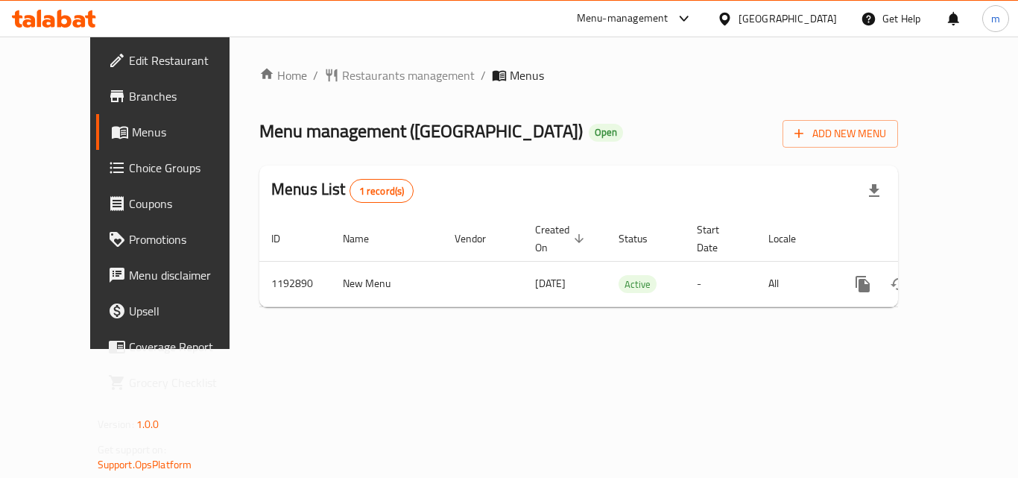
click at [318, 63] on div "Home / Restaurants management / Menus Menu management ( Miami fitness center ) …" at bounding box center [579, 193] width 699 height 312
click at [342, 68] on span "Restaurants management" at bounding box center [408, 75] width 133 height 18
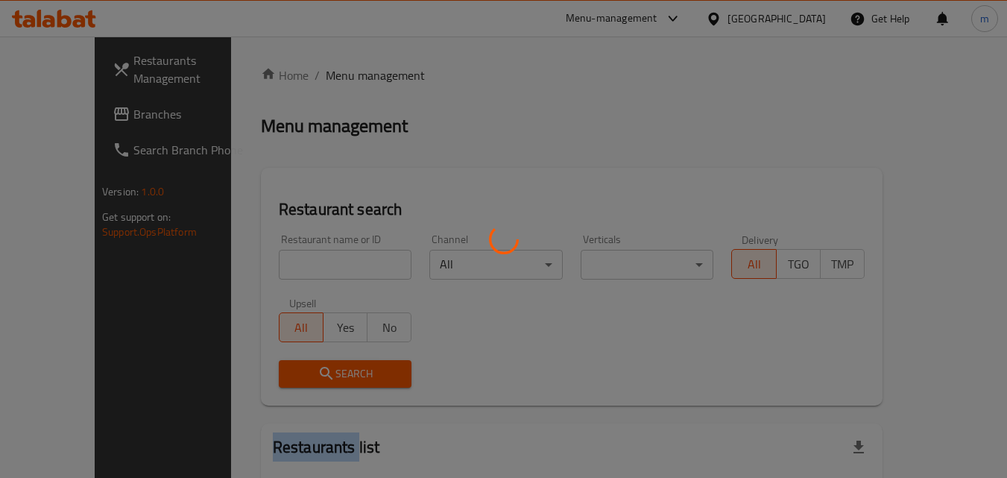
click at [318, 68] on div at bounding box center [503, 239] width 1007 height 478
click at [263, 261] on div at bounding box center [503, 239] width 1007 height 478
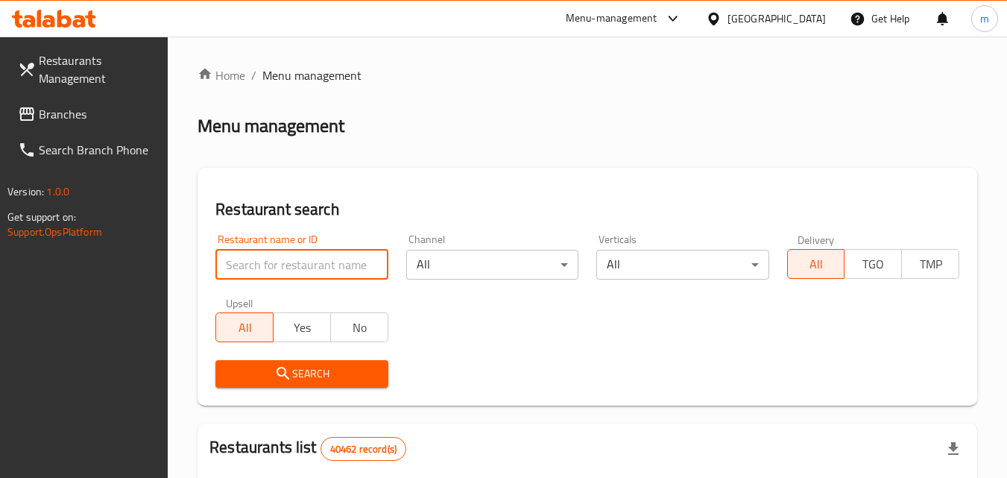
click at [275, 264] on input "search" at bounding box center [301, 265] width 172 height 30
paste input "667593"
type input "667593"
click button "Search" at bounding box center [301, 374] width 172 height 28
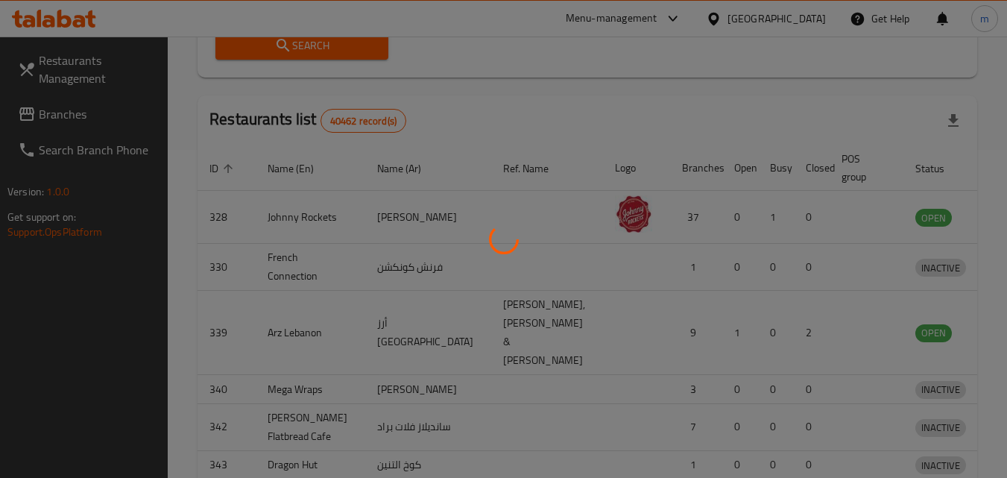
scroll to position [174, 0]
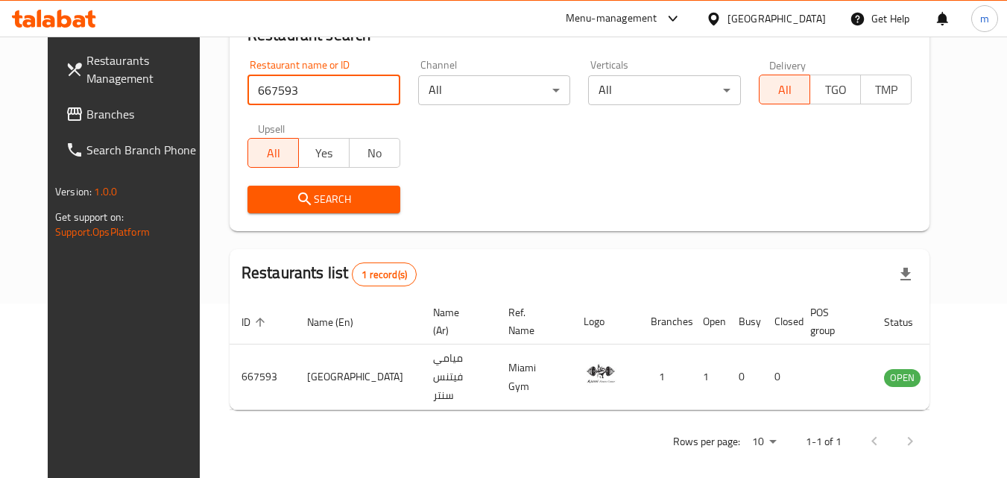
click at [86, 112] on span "Branches" at bounding box center [145, 114] width 118 height 18
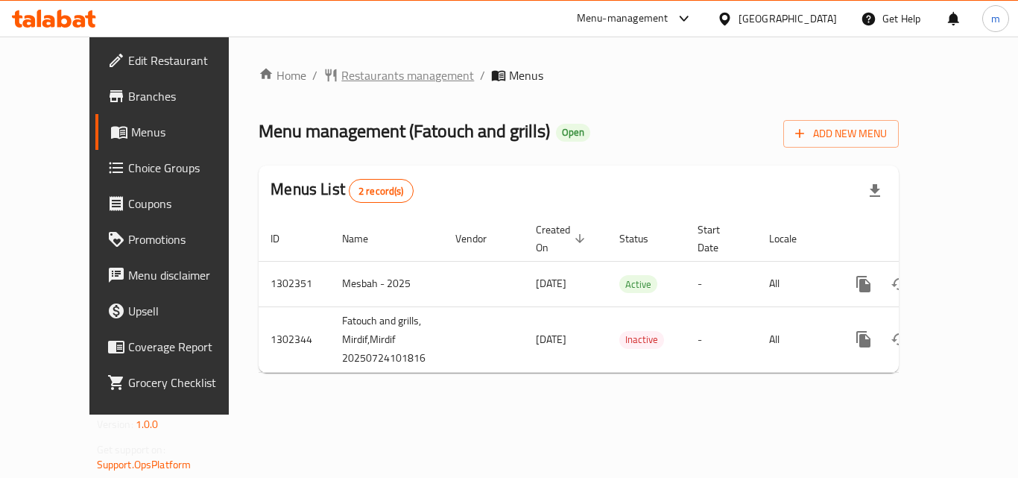
click at [341, 77] on span "Restaurants management" at bounding box center [407, 75] width 133 height 18
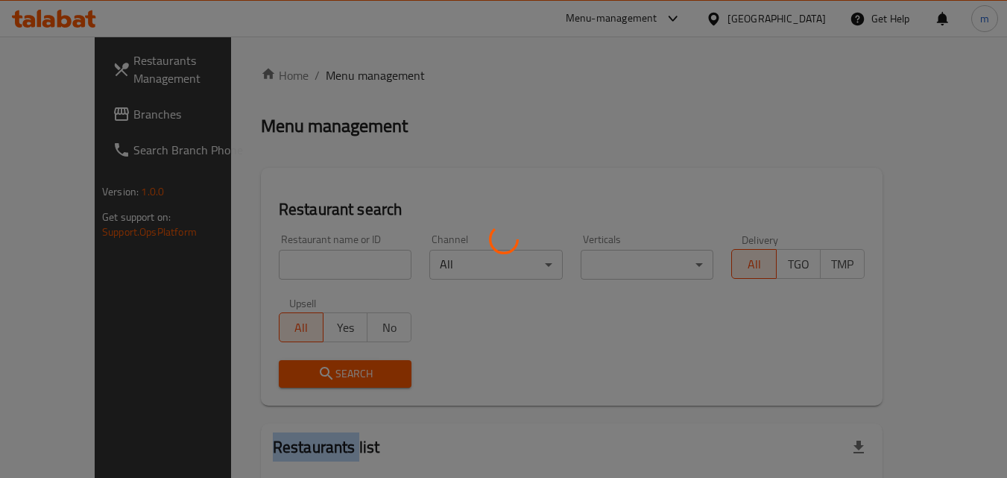
click at [332, 77] on div at bounding box center [503, 239] width 1007 height 478
click at [272, 280] on div at bounding box center [503, 239] width 1007 height 478
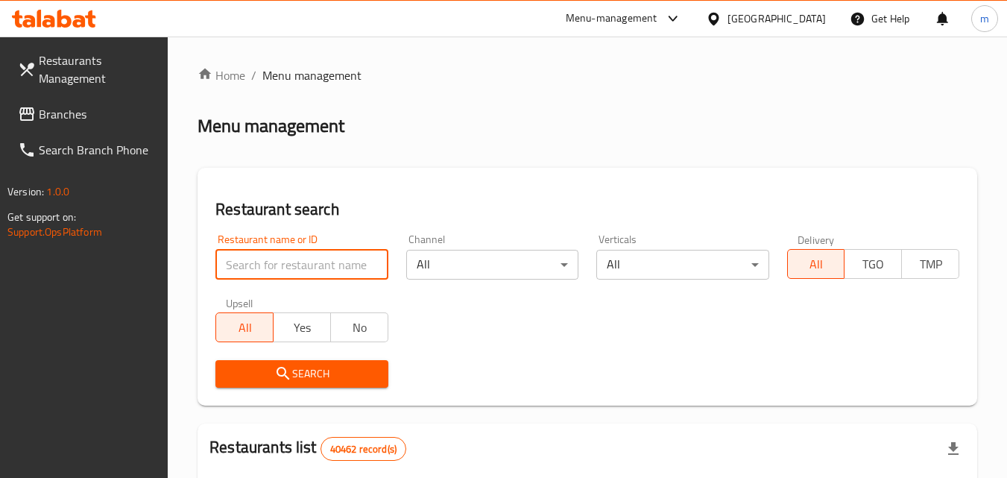
click at [280, 273] on input "search" at bounding box center [301, 265] width 172 height 30
paste input "702402"
type input "702402"
click button "Search" at bounding box center [301, 374] width 172 height 28
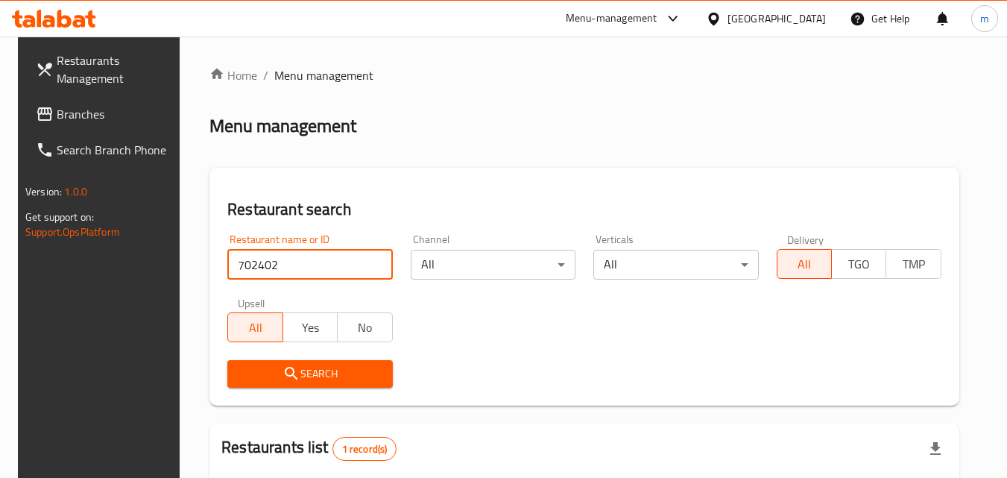
click at [288, 373] on icon "submit" at bounding box center [292, 374] width 18 height 18
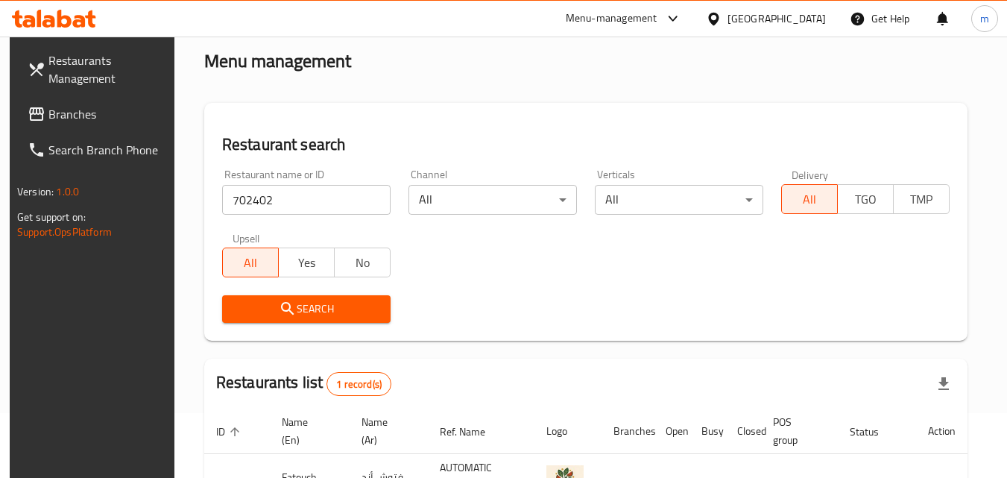
scroll to position [187, 0]
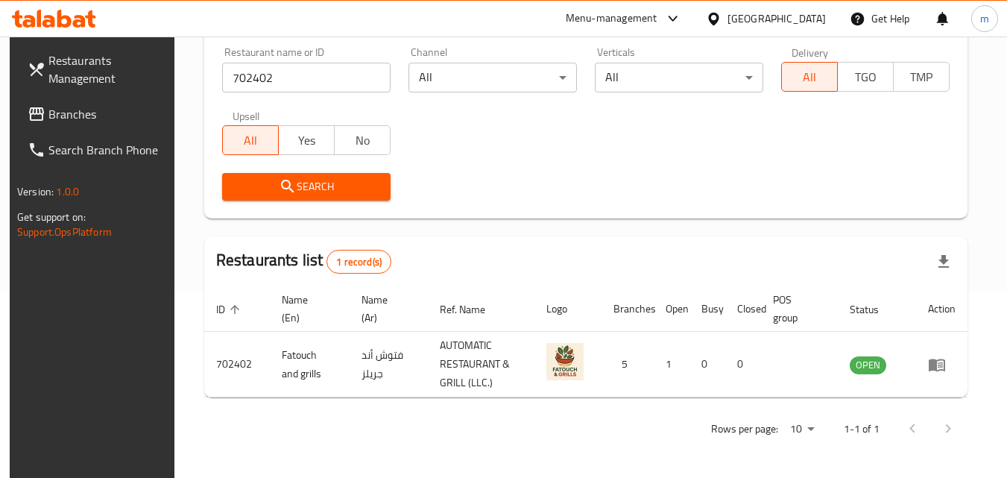
click at [51, 109] on span "Branches" at bounding box center [107, 114] width 118 height 18
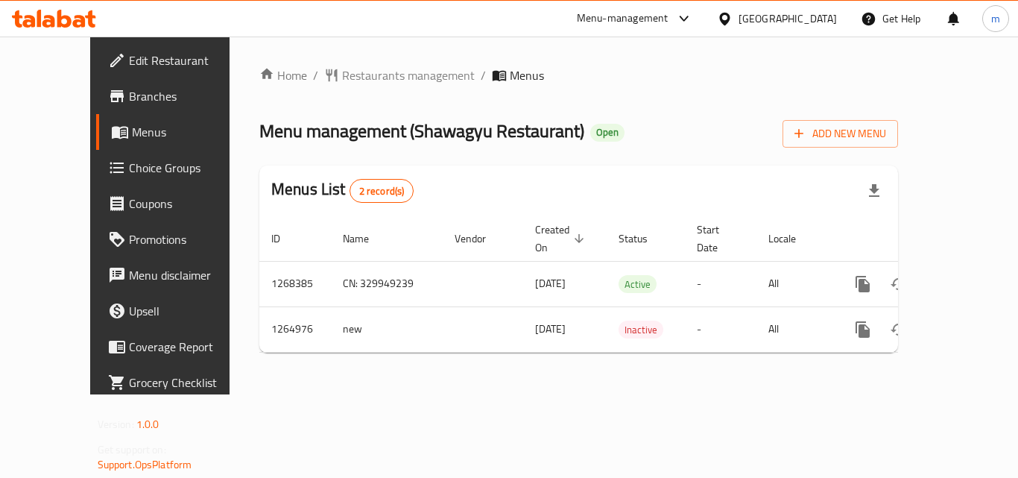
drag, startPoint x: 0, startPoint y: 0, endPoint x: 391, endPoint y: 17, distance: 391.8
click at [360, 43] on div "Home / Restaurants management / Menus Menu management ( Shawagyu Restaurant ) O…" at bounding box center [579, 216] width 699 height 358
click at [638, 102] on div "Home / Restaurants management / Menus Menu management ( Shawagyu Restaurant ) O…" at bounding box center [578, 215] width 639 height 298
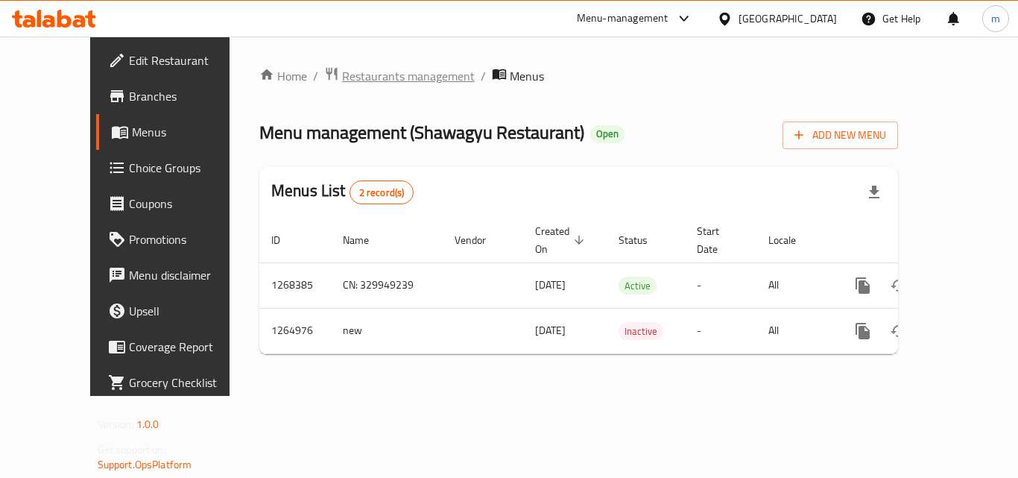
click at [365, 78] on span "Restaurants management" at bounding box center [408, 76] width 133 height 18
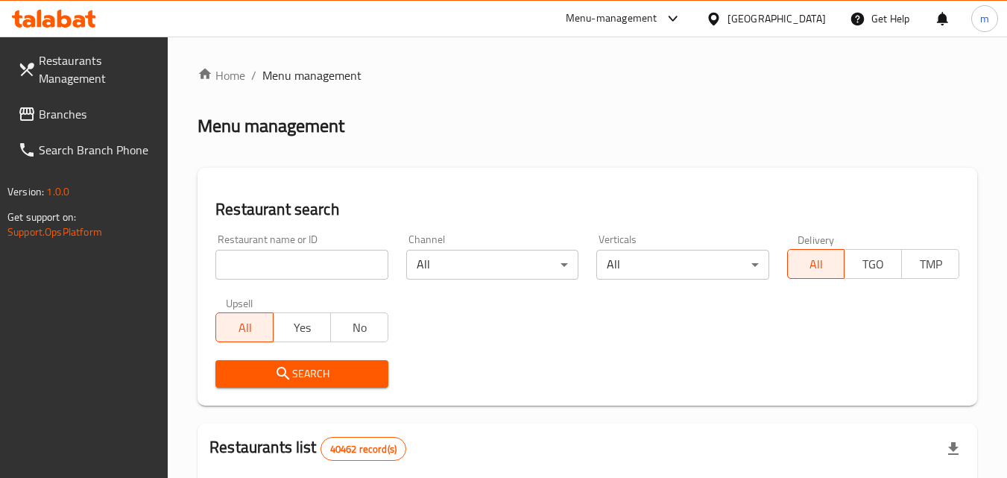
click at [288, 273] on input "search" at bounding box center [301, 265] width 172 height 30
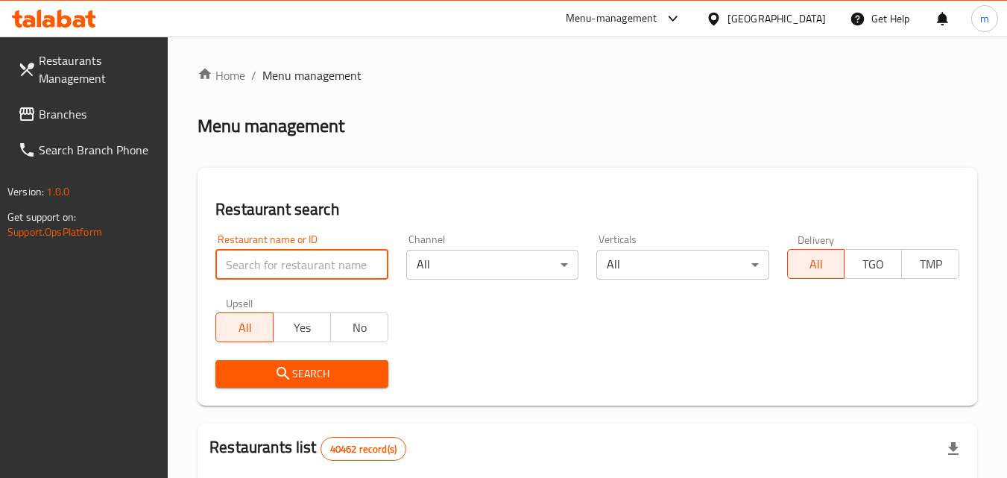
paste input "686554"
type input "686554"
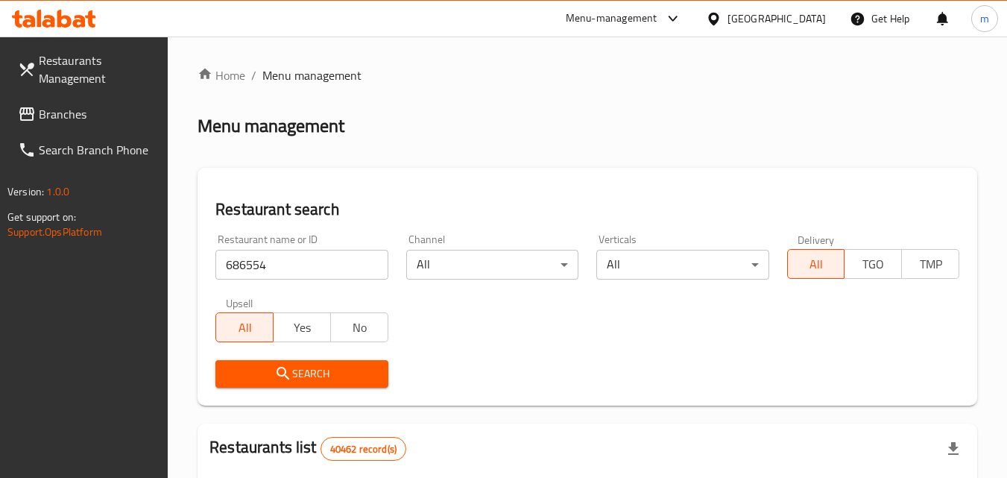
click at [309, 375] on span "Search" at bounding box center [301, 374] width 148 height 19
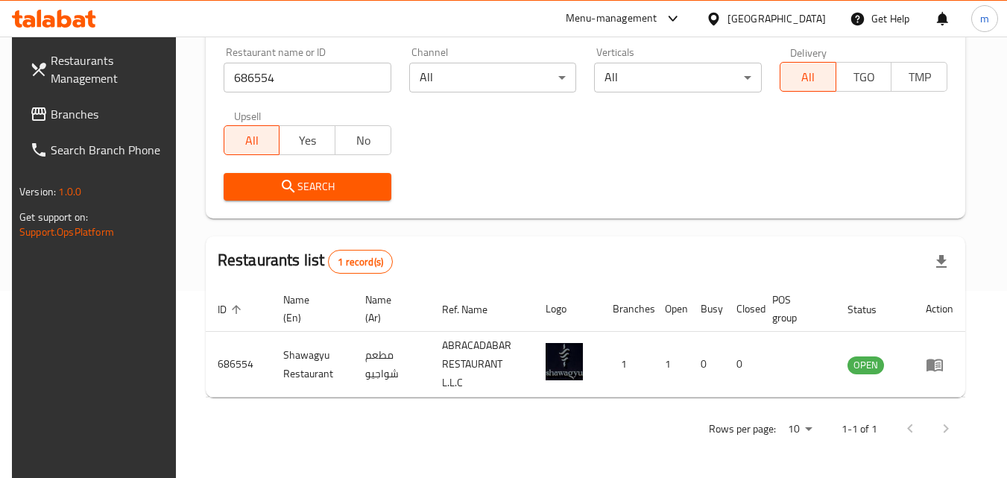
scroll to position [174, 0]
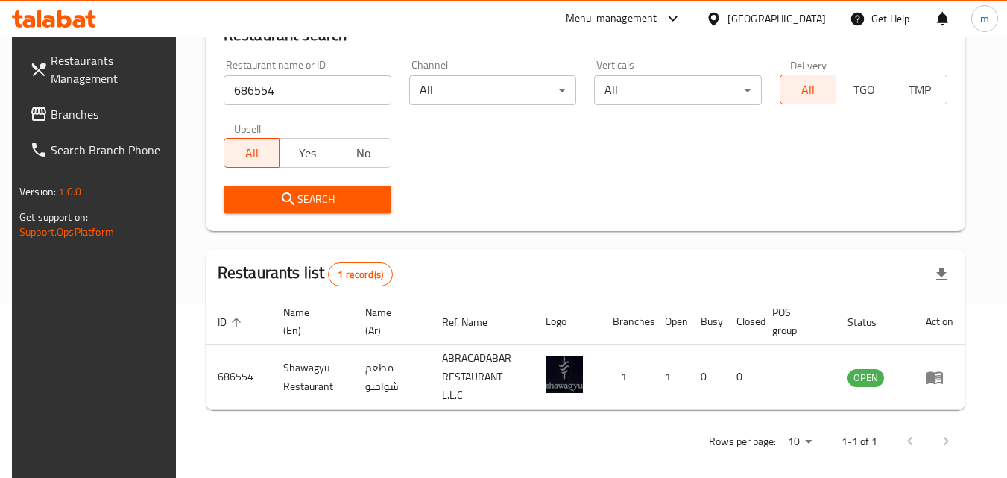
click at [752, 10] on div "[GEOGRAPHIC_DATA]" at bounding box center [777, 18] width 98 height 16
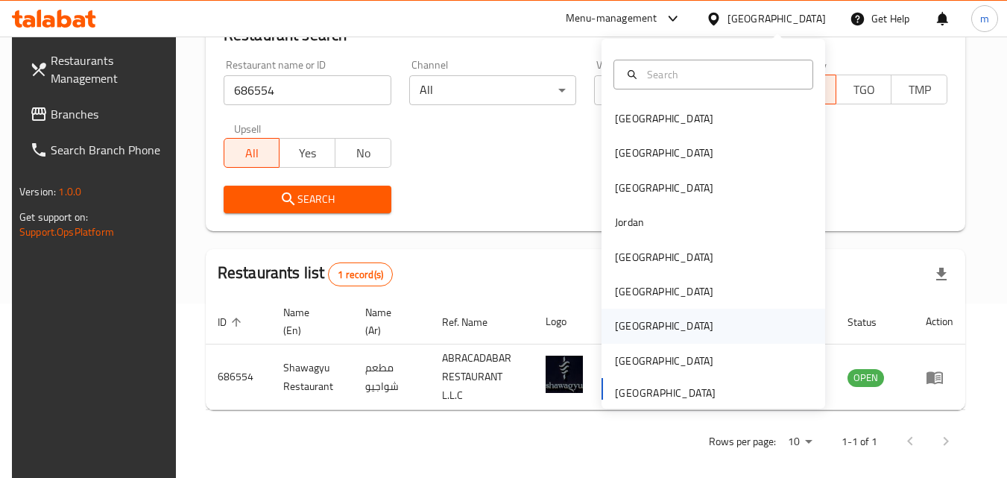
click at [632, 327] on div "[GEOGRAPHIC_DATA]" at bounding box center [664, 326] width 122 height 34
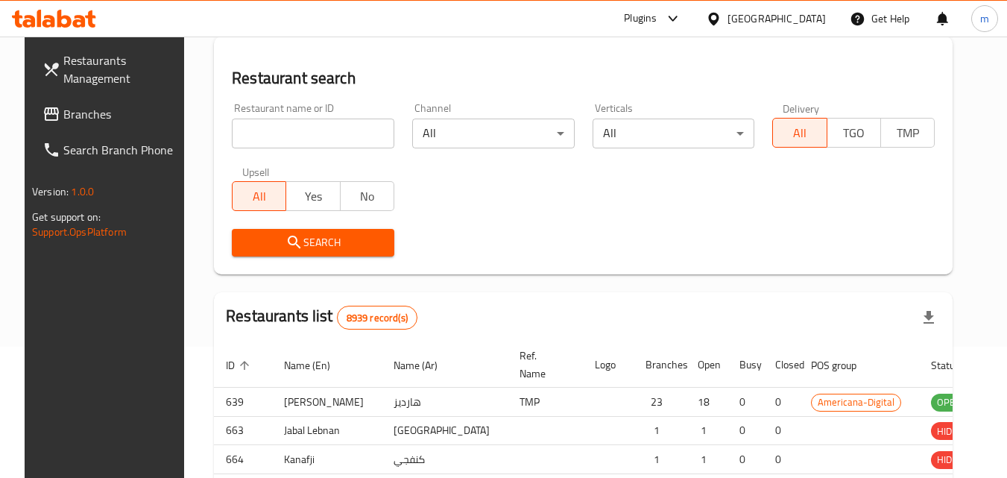
scroll to position [174, 0]
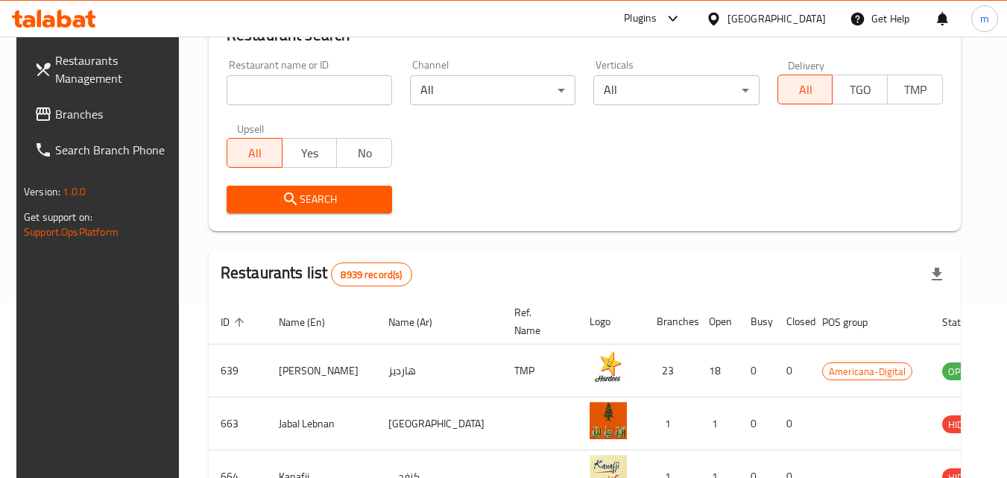
click at [66, 106] on span "Branches" at bounding box center [114, 114] width 118 height 18
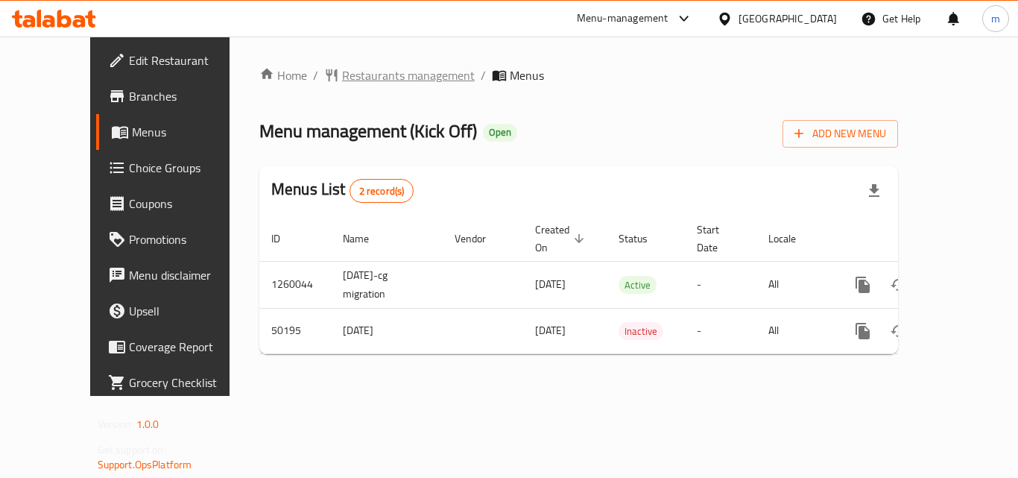
click at [345, 72] on span "Restaurants management" at bounding box center [408, 75] width 133 height 18
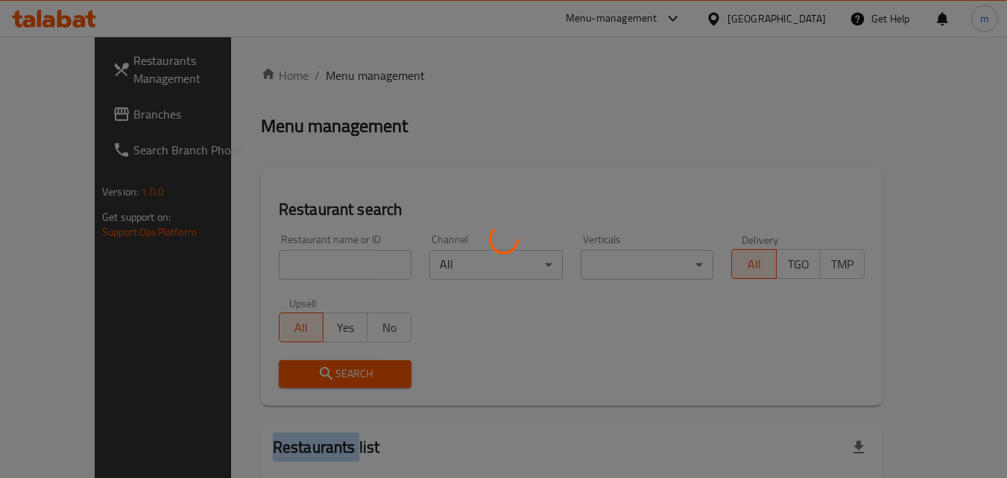
click at [345, 72] on div at bounding box center [503, 239] width 1007 height 478
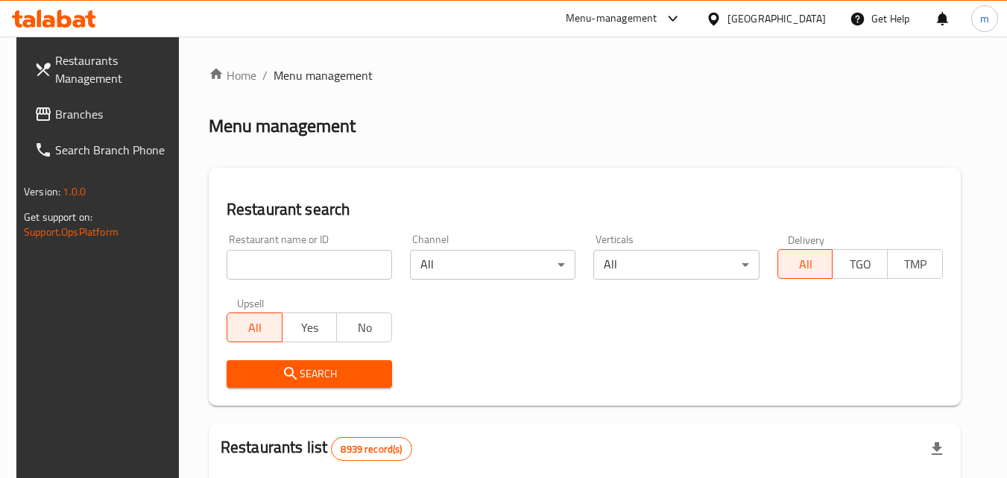
click at [245, 260] on input "search" at bounding box center [310, 265] width 166 height 30
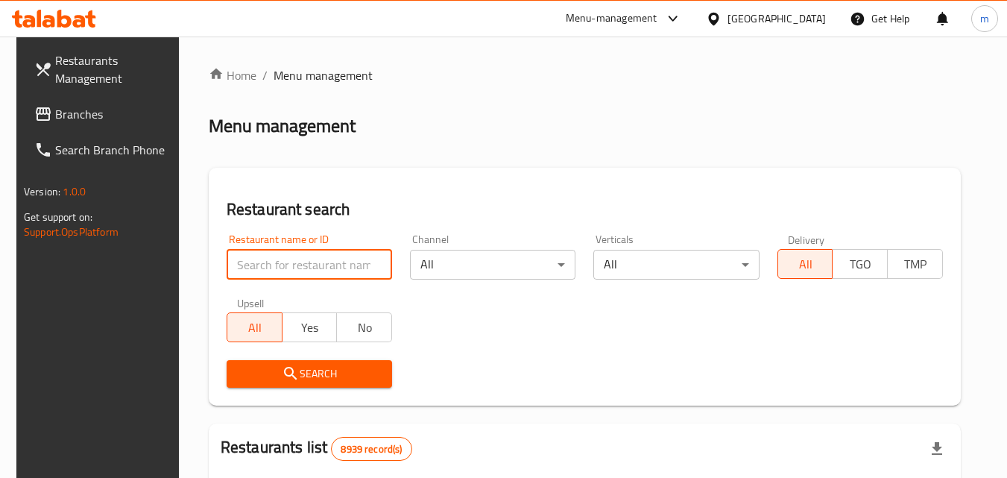
click at [245, 260] on input "search" at bounding box center [310, 265] width 166 height 30
paste input "24963"
type input "24963"
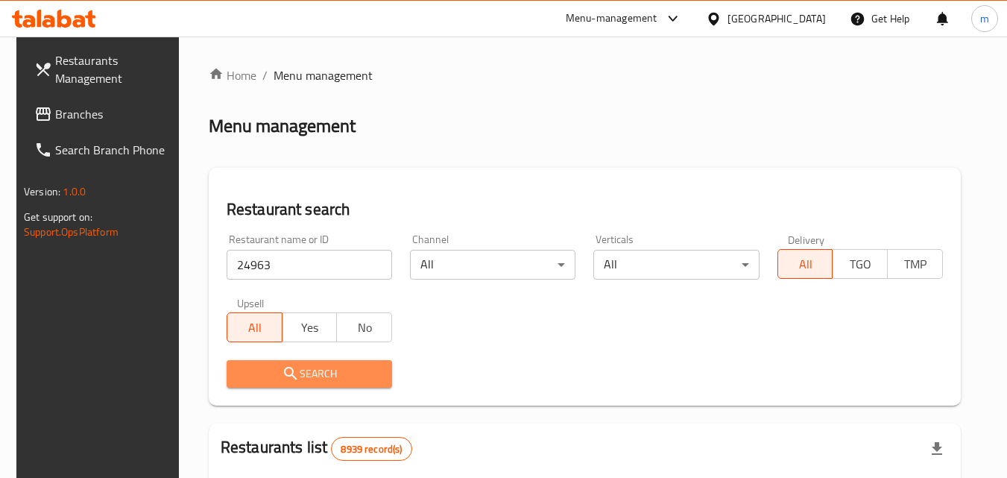
click at [308, 362] on button "Search" at bounding box center [310, 374] width 166 height 28
click at [308, 362] on div at bounding box center [503, 239] width 1007 height 478
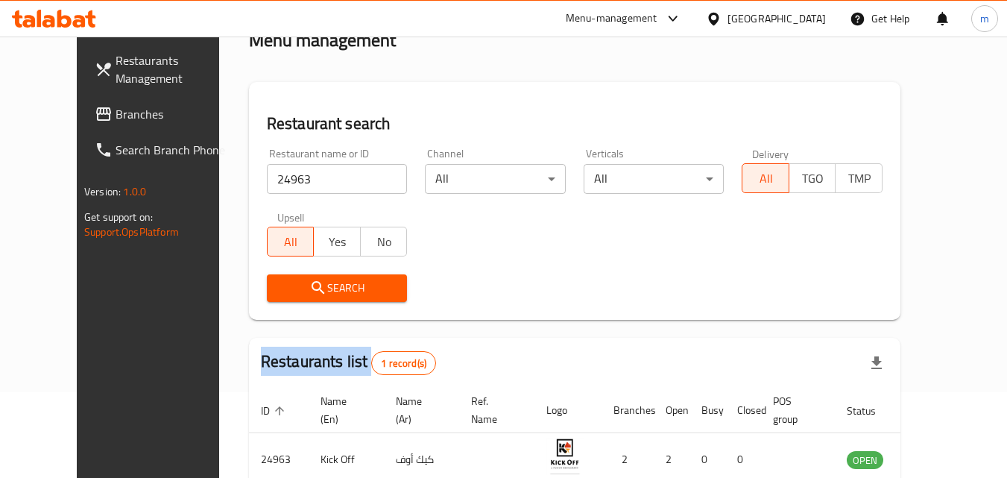
scroll to position [174, 0]
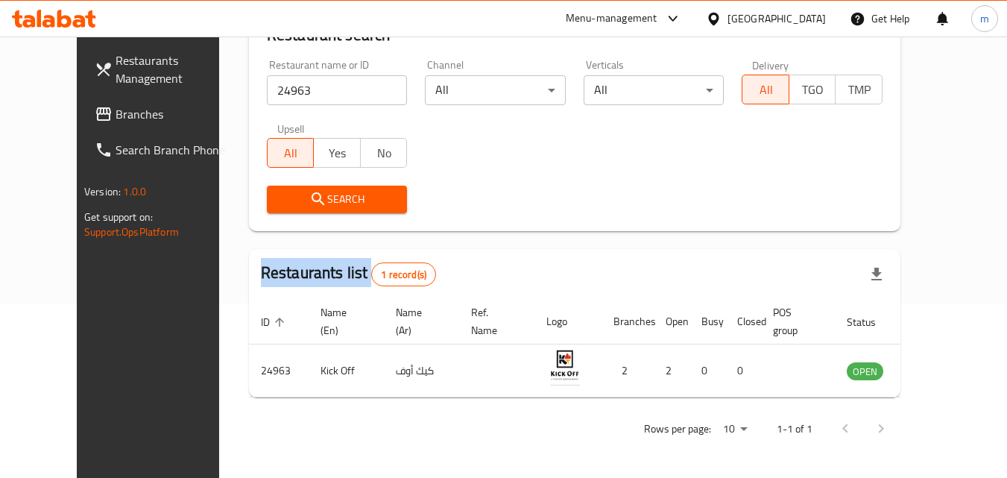
click at [722, 11] on icon at bounding box center [714, 19] width 16 height 16
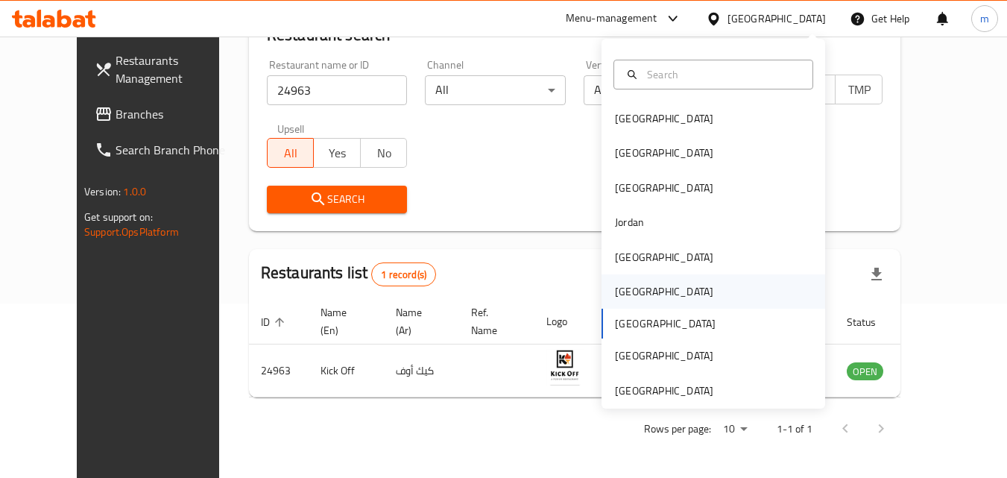
click at [625, 294] on div "Oman" at bounding box center [664, 291] width 98 height 16
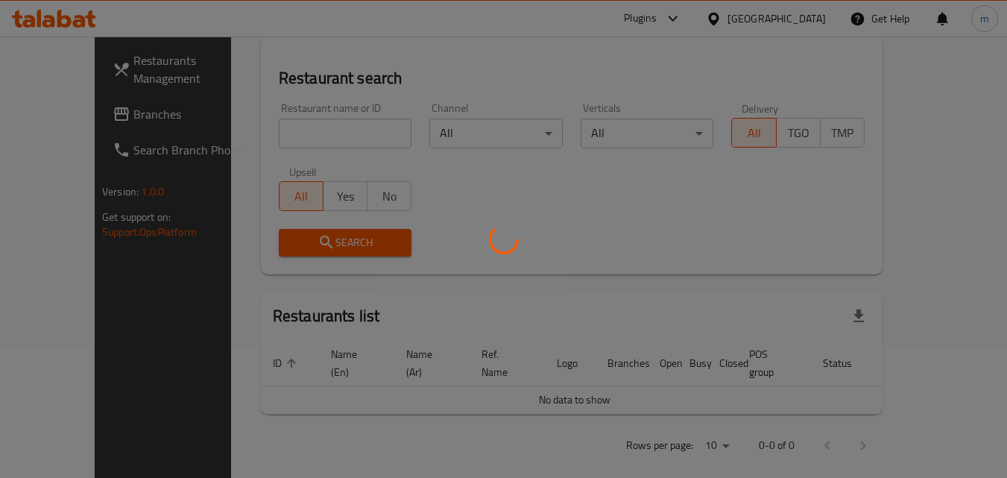
scroll to position [174, 0]
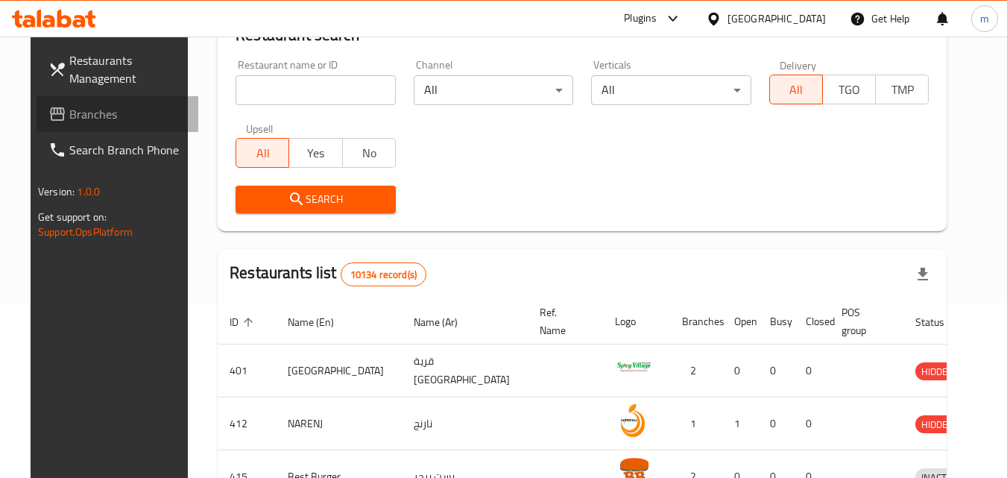
click at [78, 112] on span "Branches" at bounding box center [128, 114] width 118 height 18
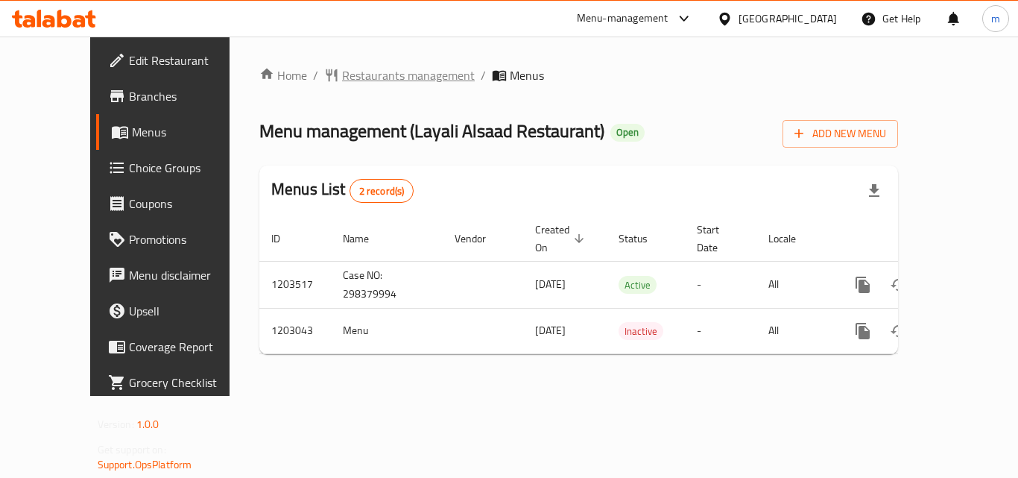
click at [377, 75] on span "Restaurants management" at bounding box center [408, 75] width 133 height 18
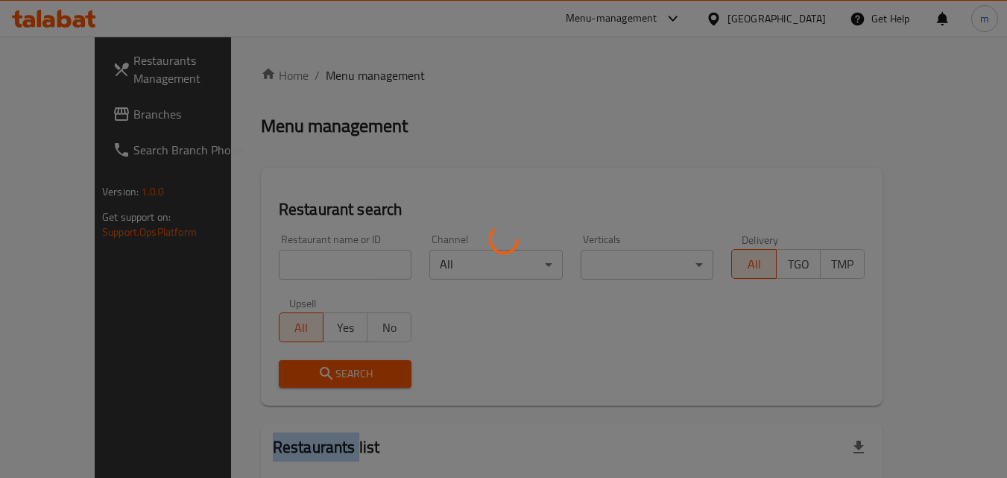
click at [377, 75] on div at bounding box center [503, 239] width 1007 height 478
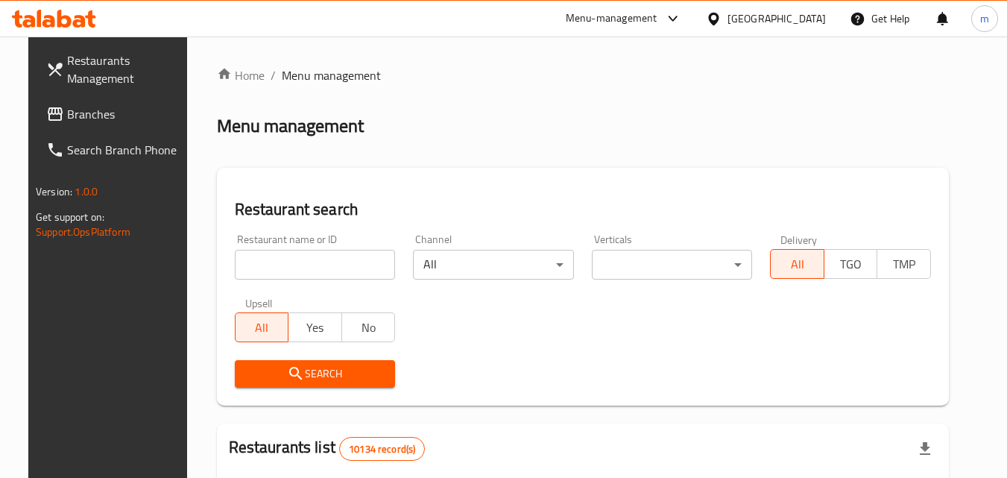
click at [296, 262] on input "search" at bounding box center [315, 265] width 161 height 30
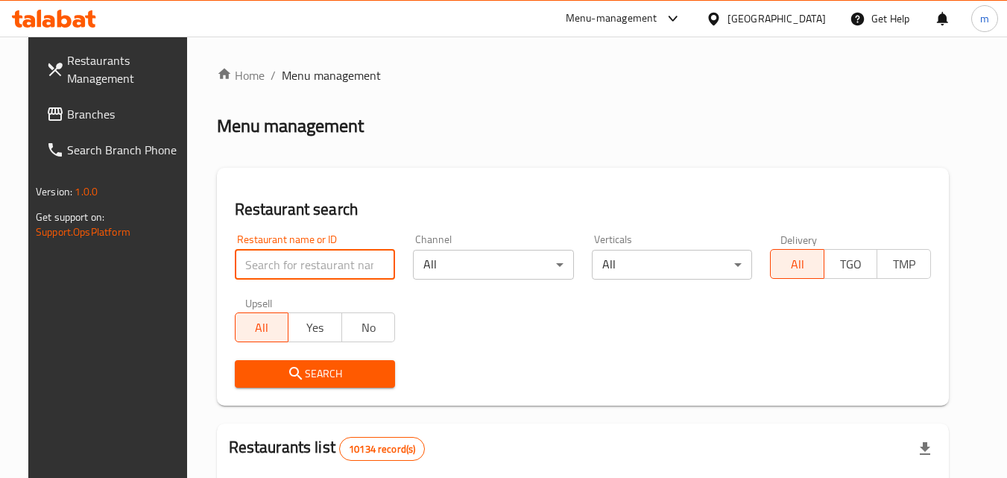
click at [296, 262] on input "search" at bounding box center [315, 265] width 161 height 30
paste input "669445"
type input "669445"
click button "Search" at bounding box center [315, 374] width 161 height 28
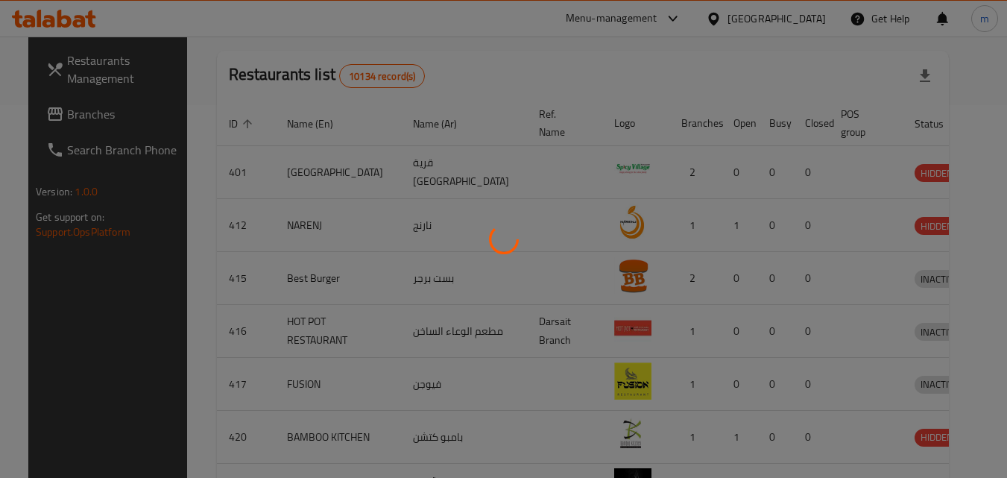
scroll to position [174, 0]
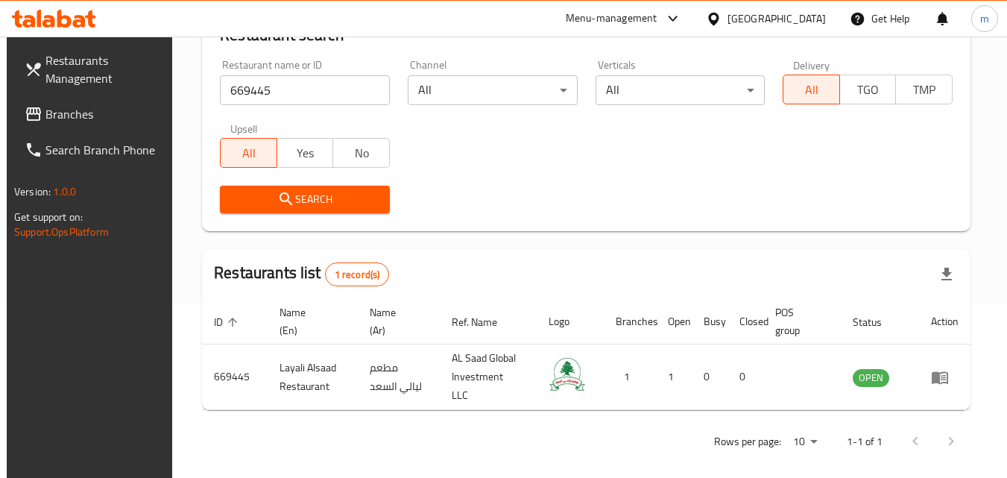
click at [800, 16] on div "Oman" at bounding box center [777, 18] width 98 height 16
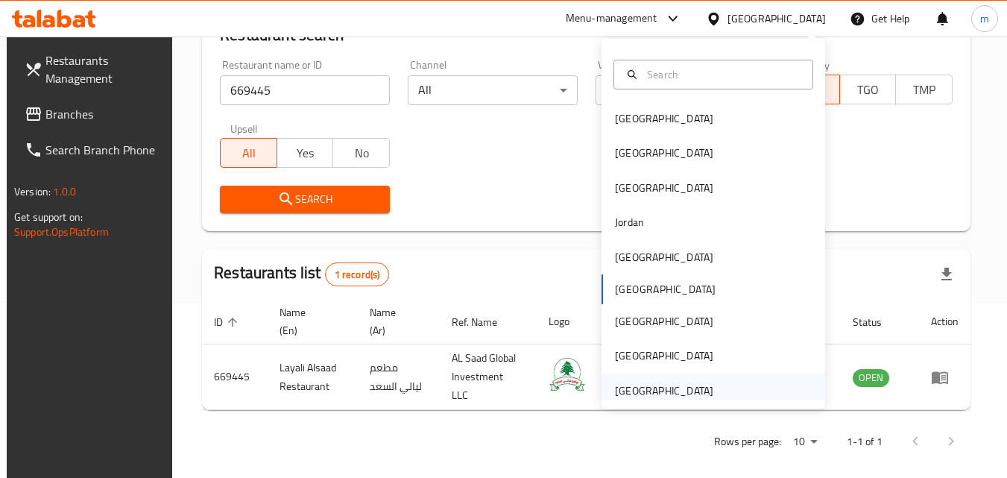
click at [693, 390] on div "[GEOGRAPHIC_DATA]" at bounding box center [664, 390] width 98 height 16
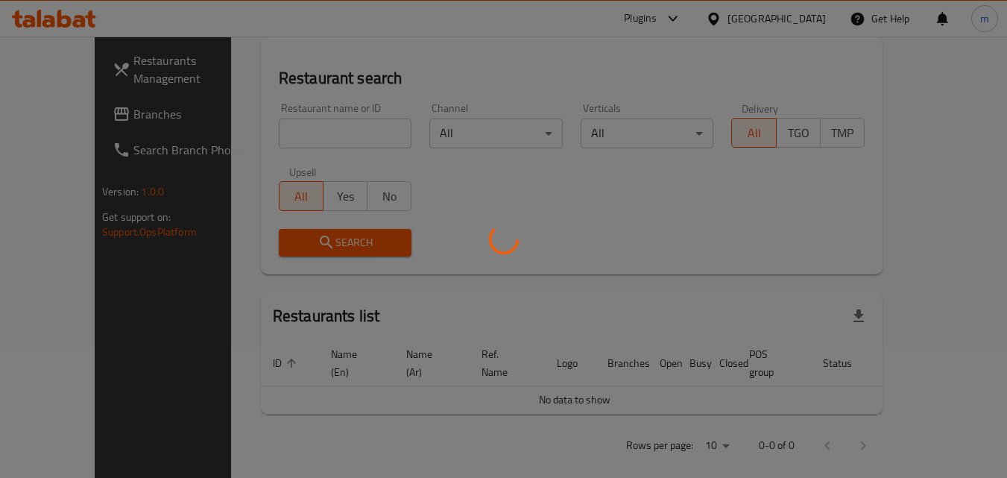
scroll to position [174, 0]
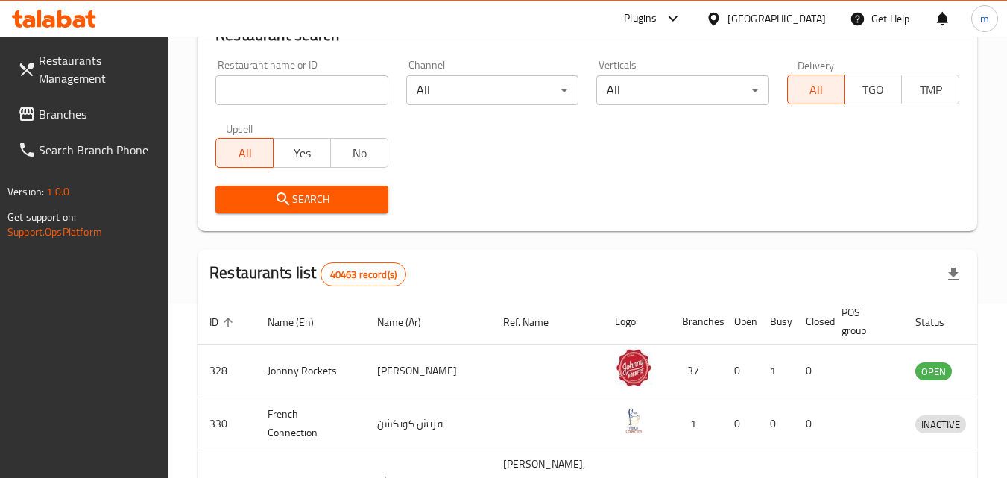
click at [45, 111] on span "Branches" at bounding box center [98, 114] width 118 height 18
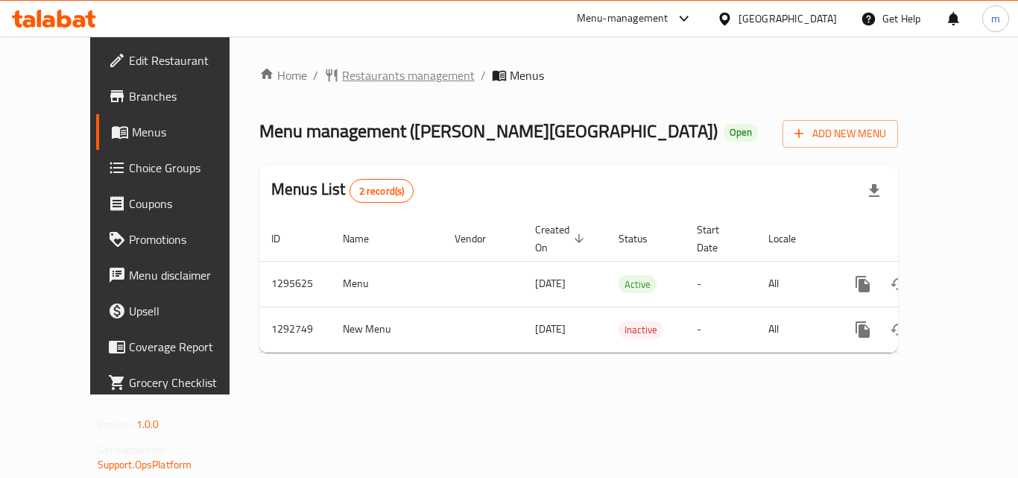
click at [354, 84] on span "Restaurants management" at bounding box center [408, 75] width 133 height 18
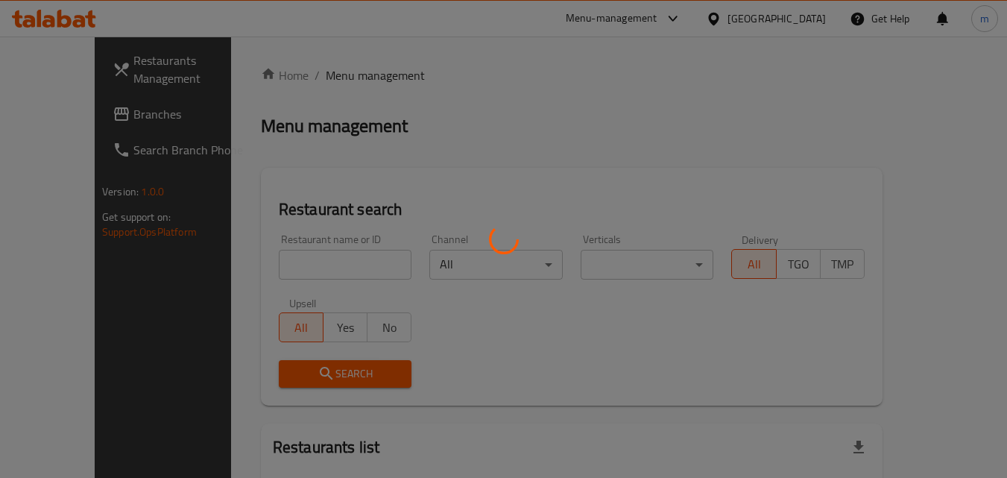
click at [270, 271] on div at bounding box center [503, 239] width 1007 height 478
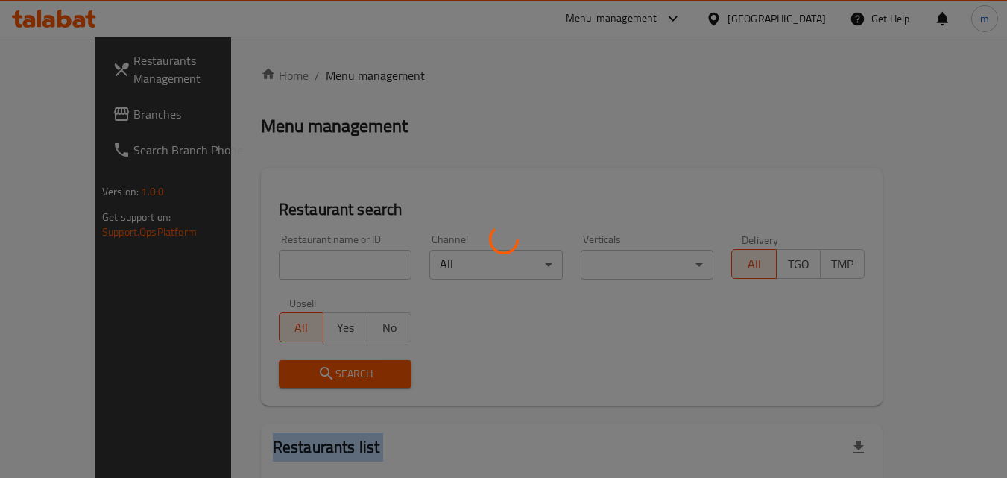
click at [270, 271] on div at bounding box center [503, 239] width 1007 height 478
click at [272, 262] on div at bounding box center [503, 239] width 1007 height 478
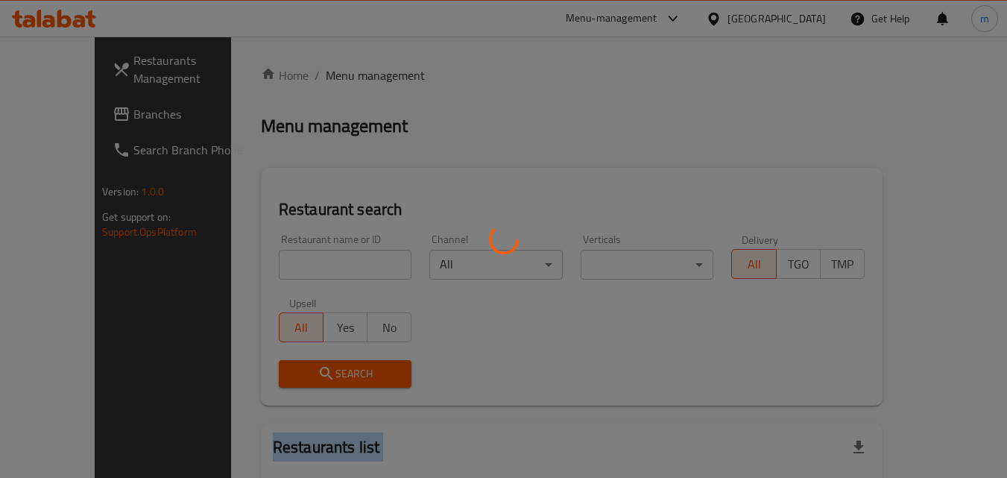
click at [272, 262] on div at bounding box center [503, 239] width 1007 height 478
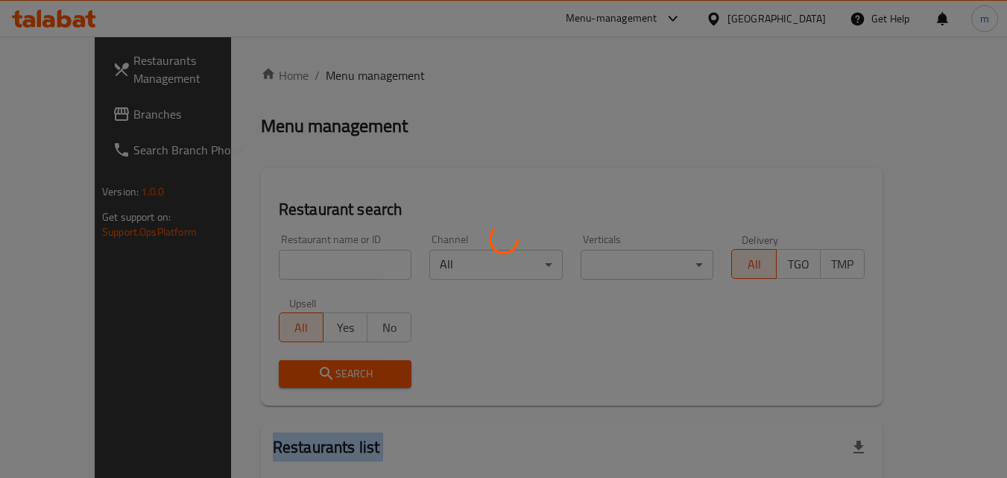
click at [272, 262] on div at bounding box center [503, 239] width 1007 height 478
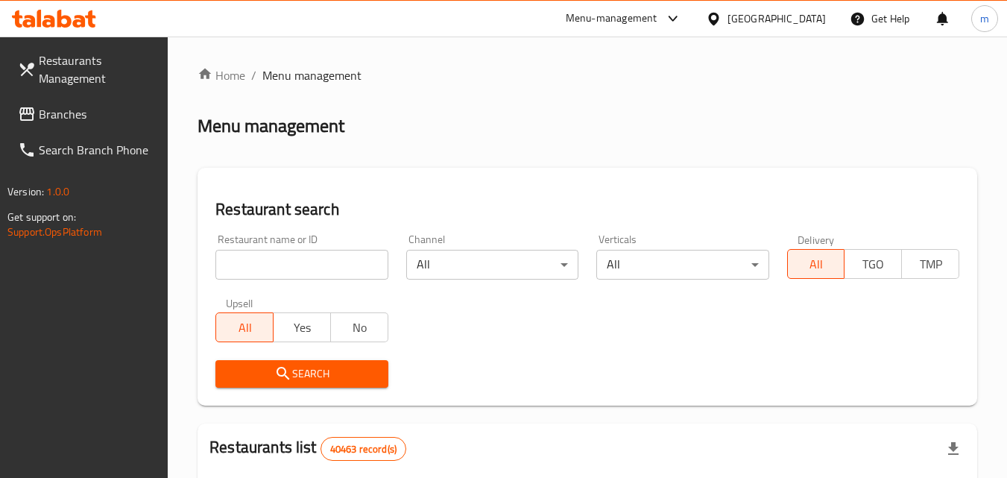
click at [294, 274] on input "search" at bounding box center [301, 265] width 172 height 30
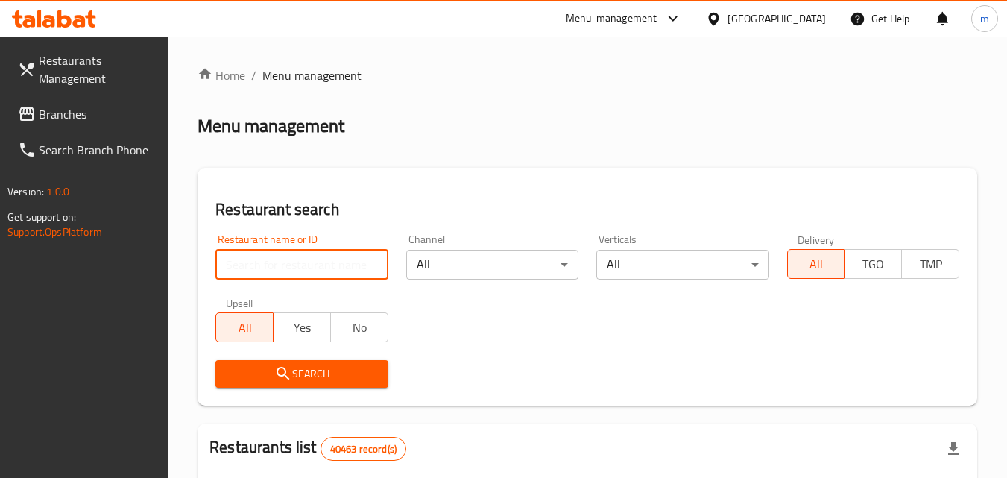
click at [294, 274] on input "search" at bounding box center [301, 265] width 172 height 30
paste input "699210"
type input "699210"
click button "Search" at bounding box center [301, 374] width 172 height 28
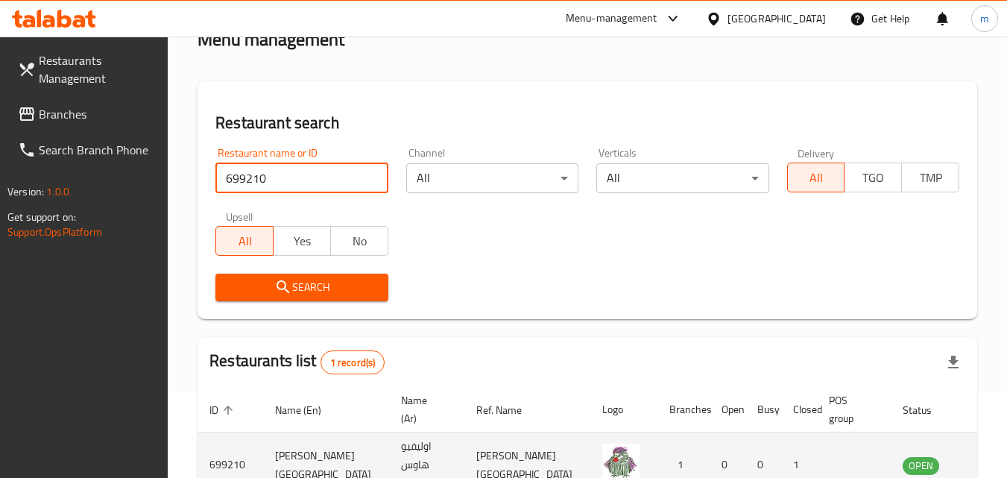
scroll to position [174, 0]
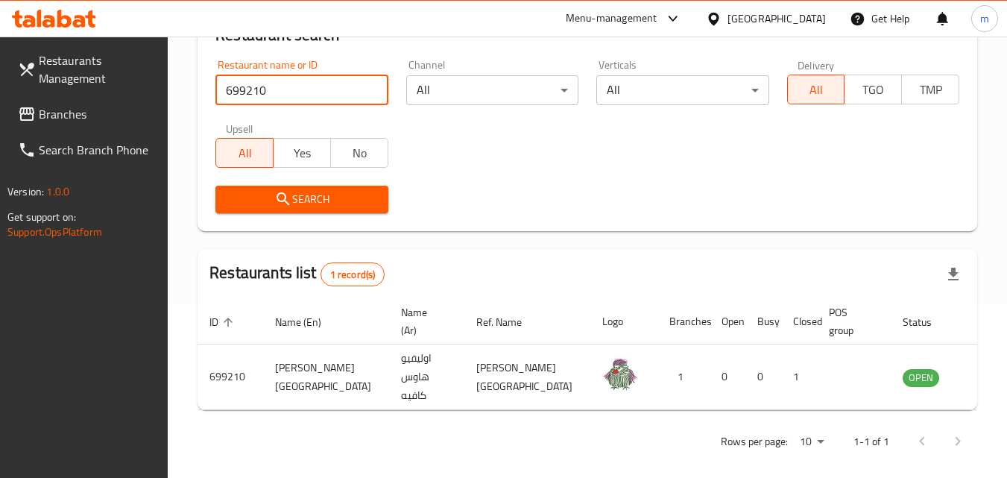
click at [51, 117] on span "Branches" at bounding box center [98, 114] width 118 height 18
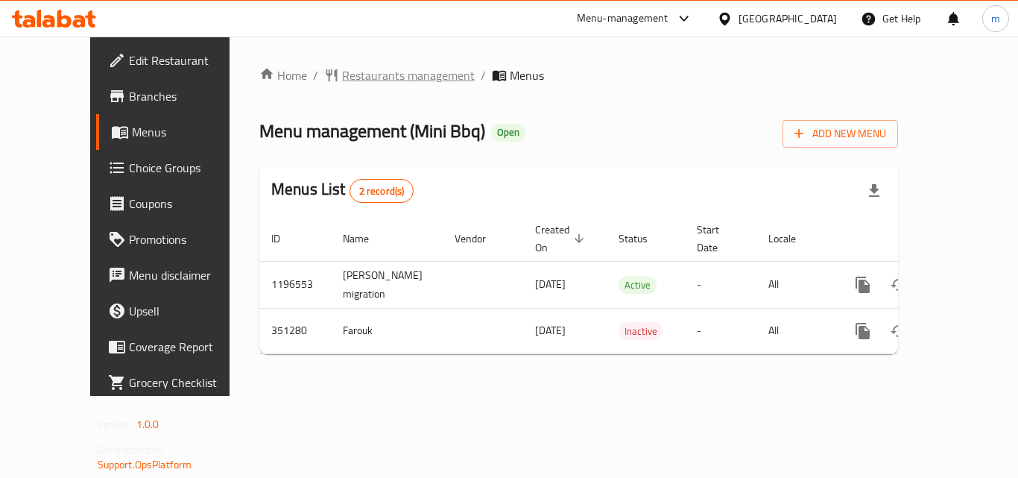
click at [371, 66] on span "Restaurants management" at bounding box center [408, 75] width 133 height 18
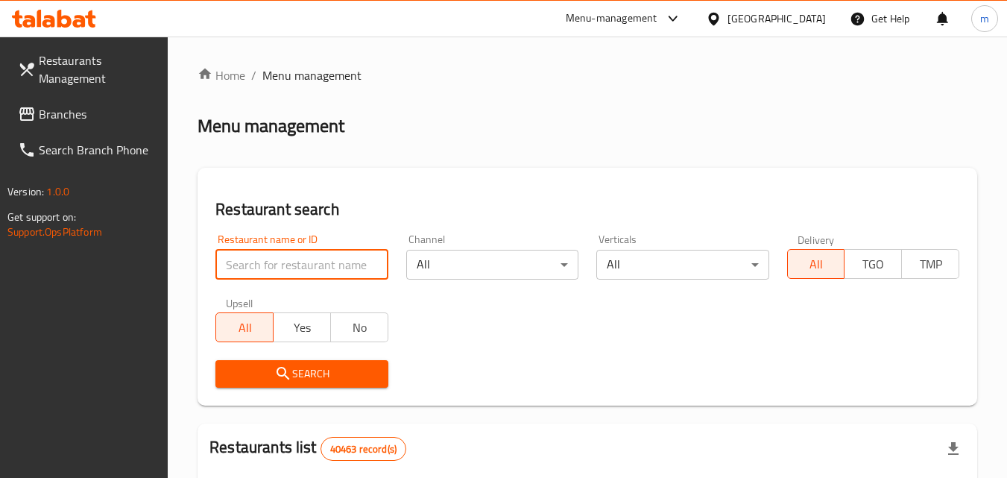
click at [278, 253] on input "search" at bounding box center [301, 265] width 172 height 30
paste input "630573"
type input "630573"
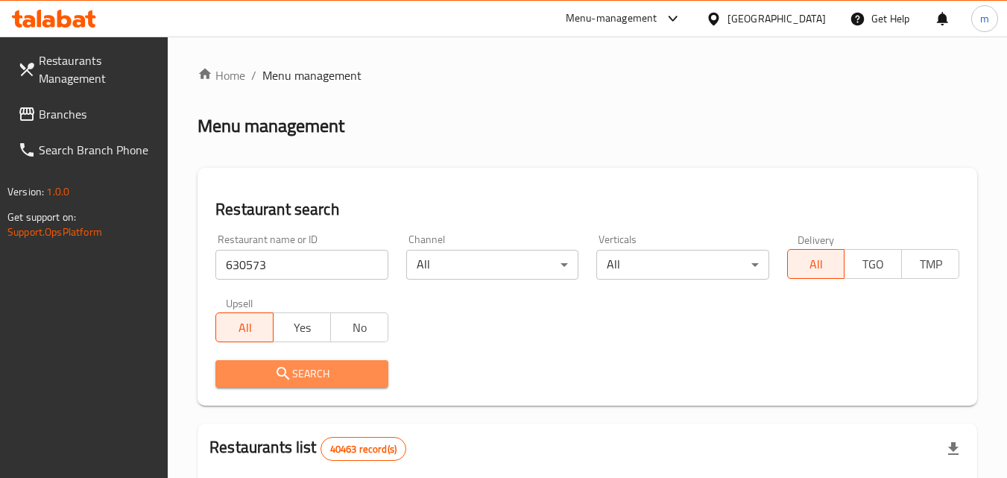
click at [298, 379] on span "Search" at bounding box center [301, 374] width 148 height 19
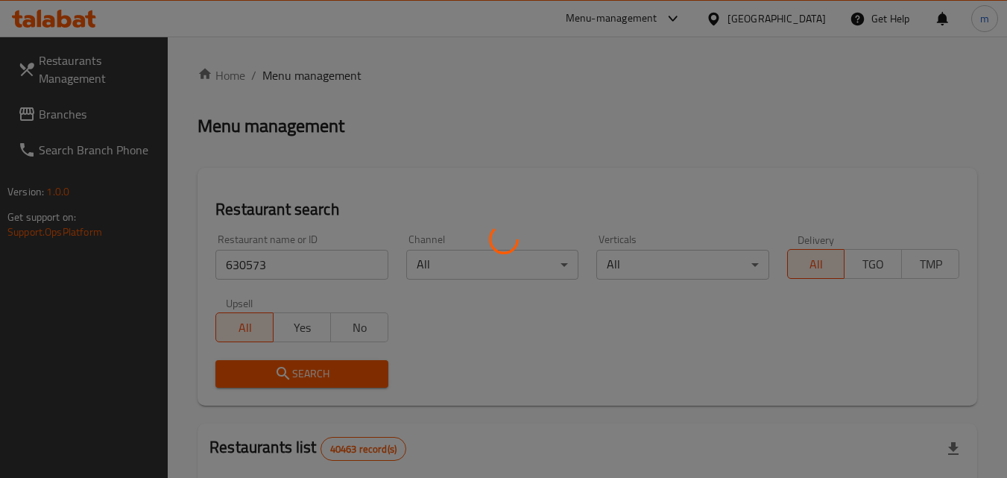
scroll to position [174, 0]
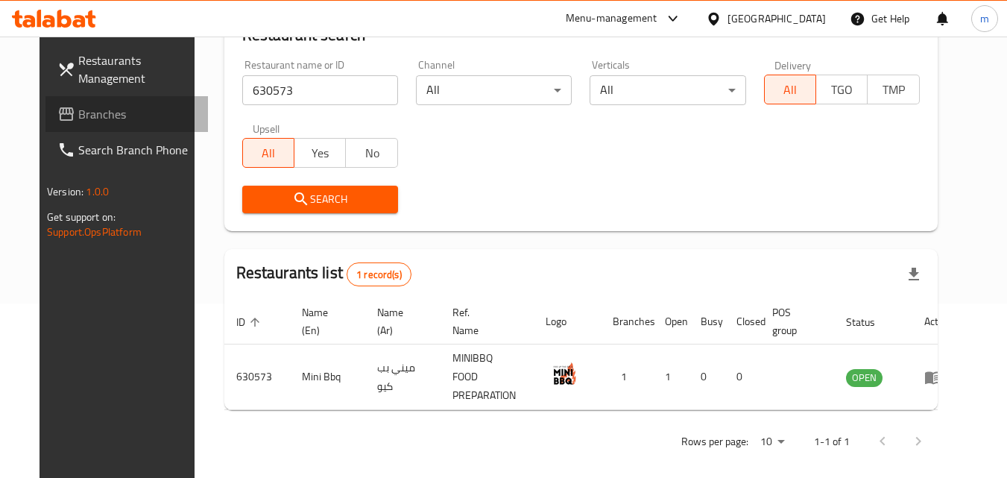
click at [78, 116] on span "Branches" at bounding box center [137, 114] width 118 height 18
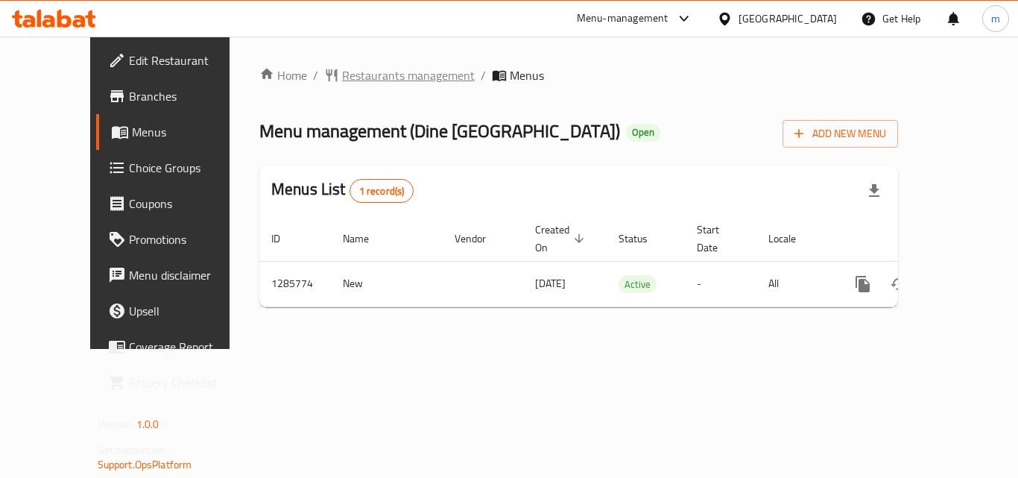
click at [342, 71] on span "Restaurants management" at bounding box center [408, 75] width 133 height 18
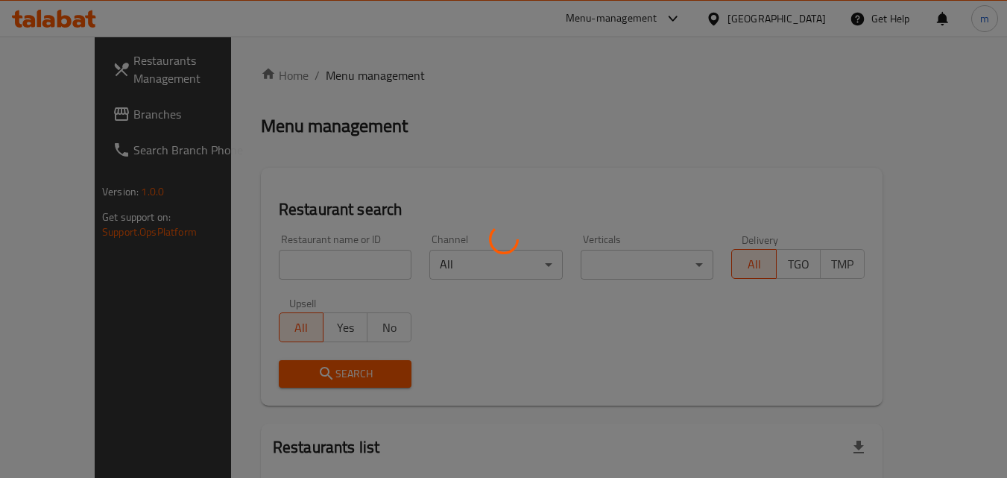
click at [281, 271] on div at bounding box center [503, 239] width 1007 height 478
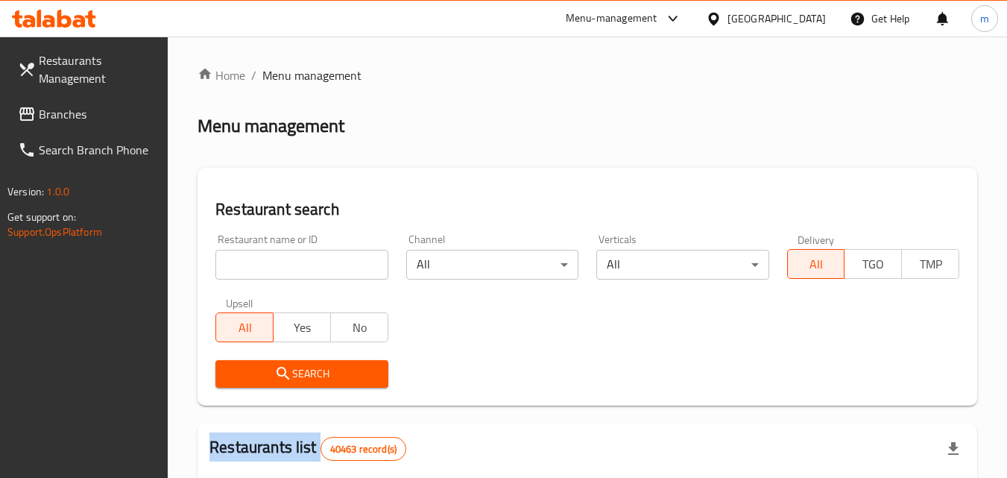
click at [281, 271] on div at bounding box center [503, 239] width 1007 height 478
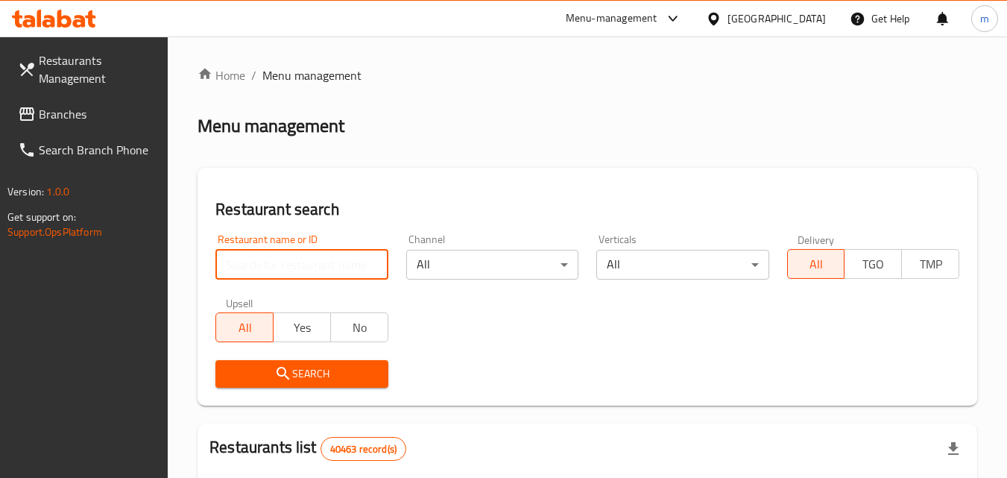
paste input "696067"
type input "696067"
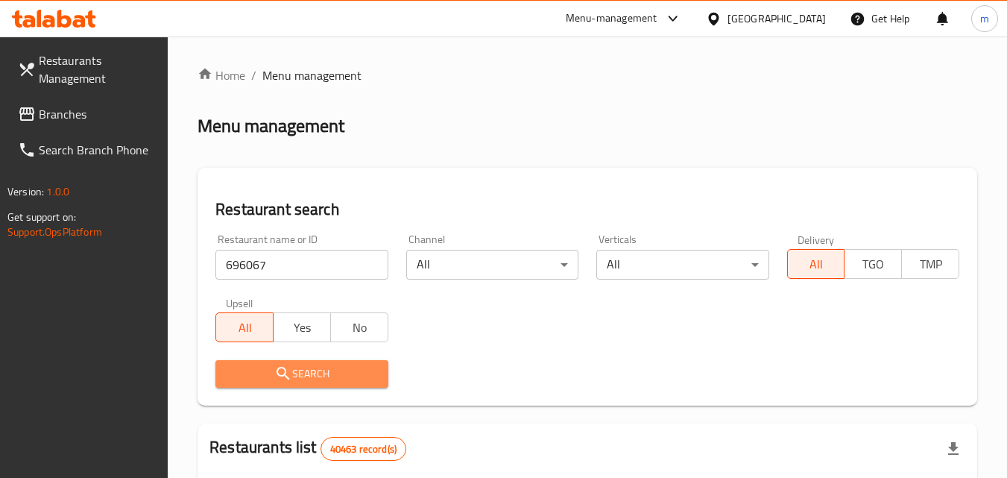
click at [334, 365] on span "Search" at bounding box center [301, 374] width 148 height 19
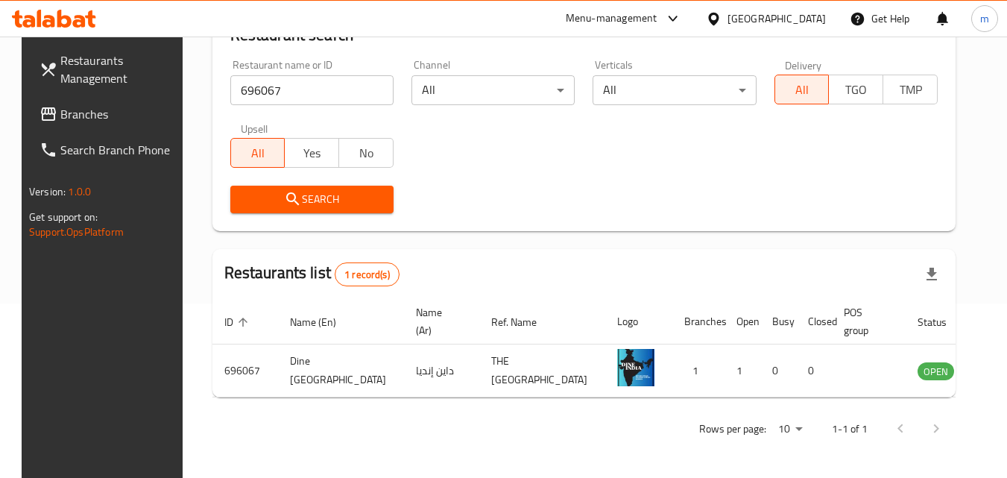
scroll to position [174, 0]
click at [725, 22] on div at bounding box center [717, 18] width 22 height 16
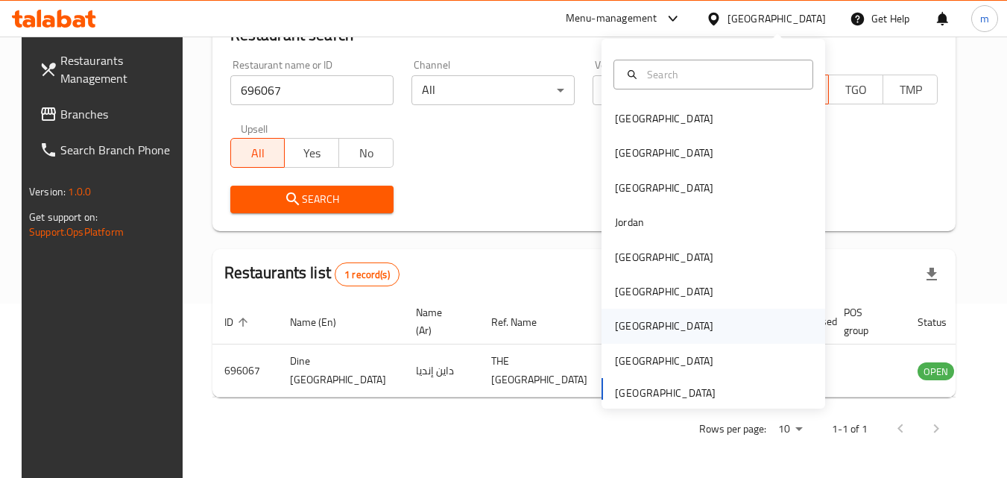
click at [627, 328] on div "Qatar" at bounding box center [664, 326] width 98 height 16
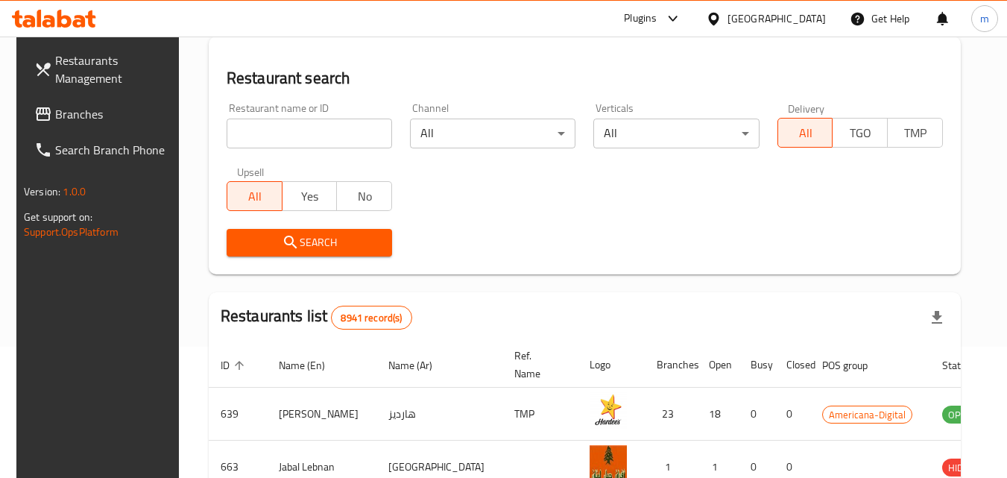
scroll to position [174, 0]
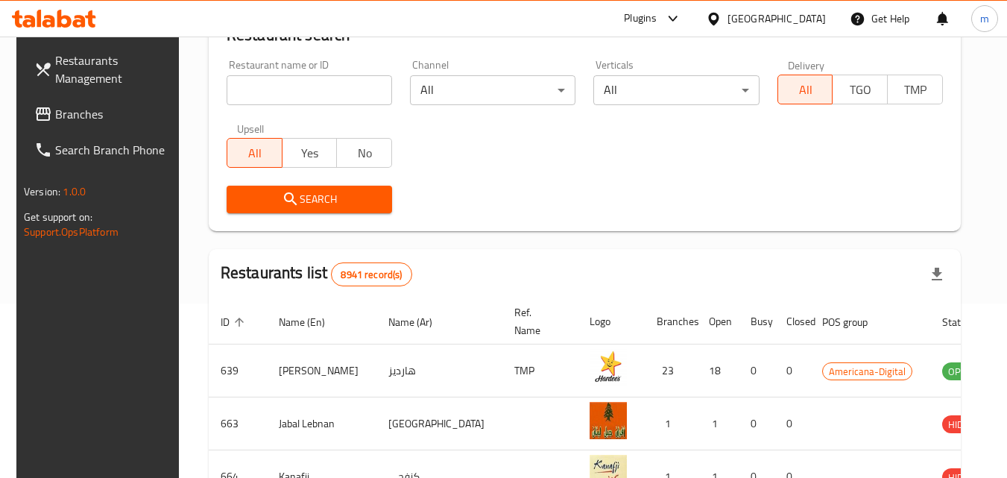
click at [69, 120] on span "Branches" at bounding box center [114, 114] width 118 height 18
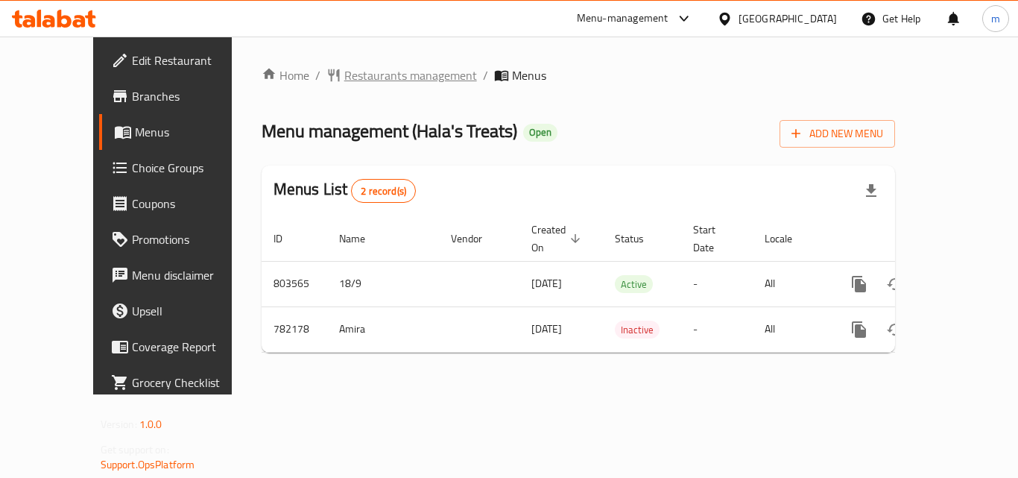
click at [350, 69] on span "Restaurants management" at bounding box center [410, 75] width 133 height 18
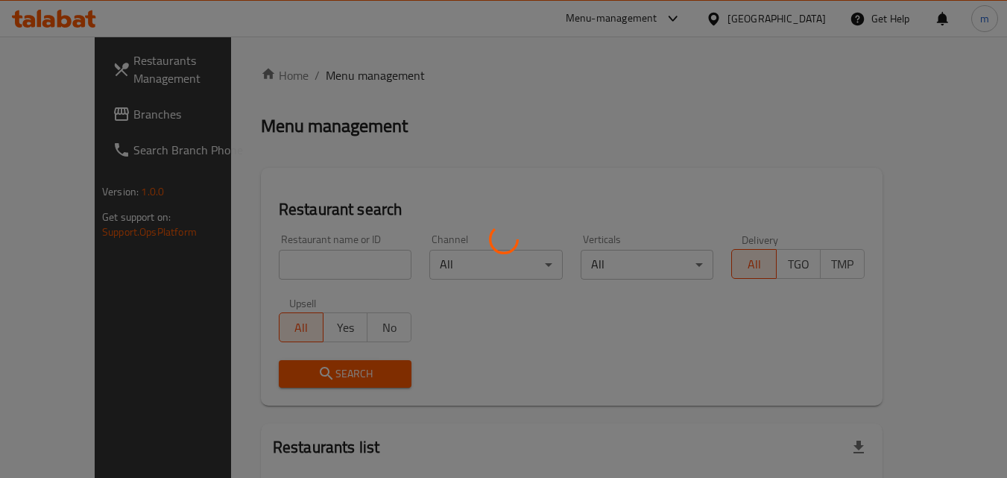
click at [285, 258] on div at bounding box center [503, 239] width 1007 height 478
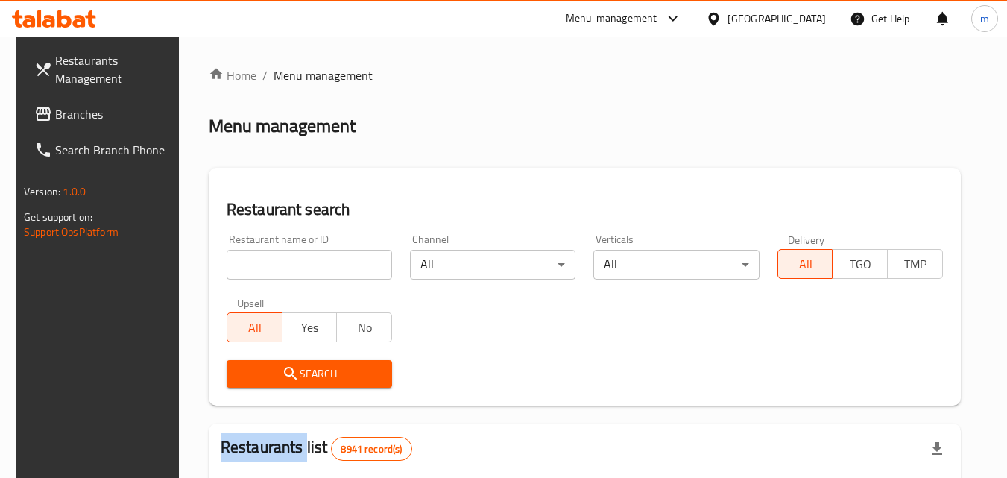
click at [285, 258] on div at bounding box center [503, 239] width 1007 height 478
click at [285, 258] on input "search" at bounding box center [310, 265] width 166 height 30
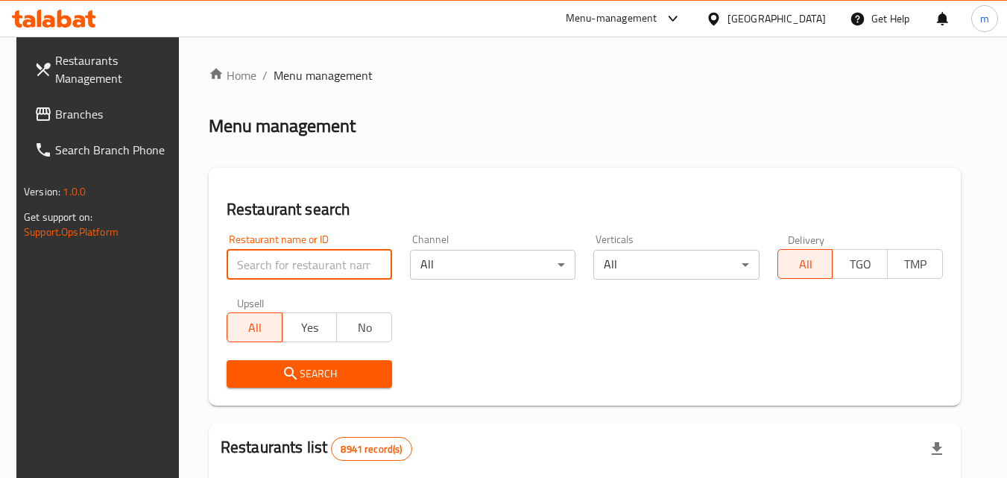
paste input "652719"
type input "652719"
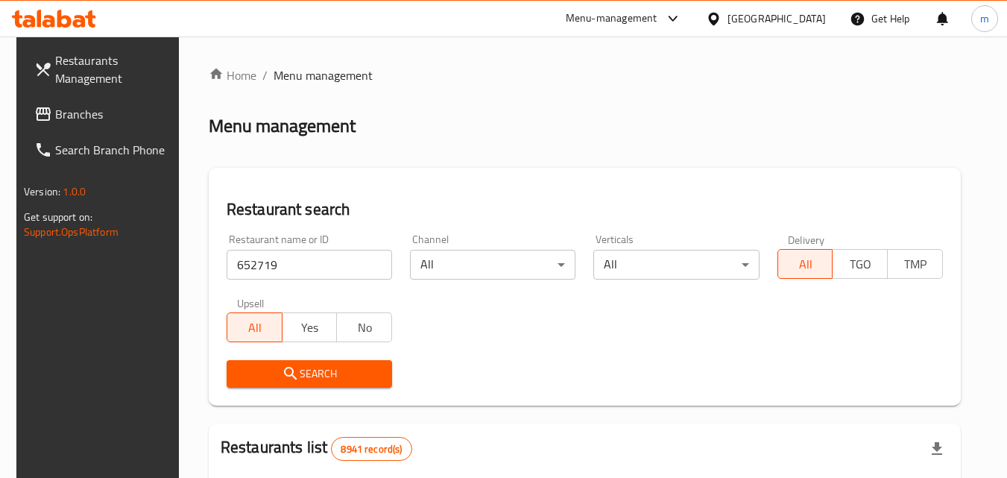
click at [310, 365] on span "Search" at bounding box center [310, 374] width 142 height 19
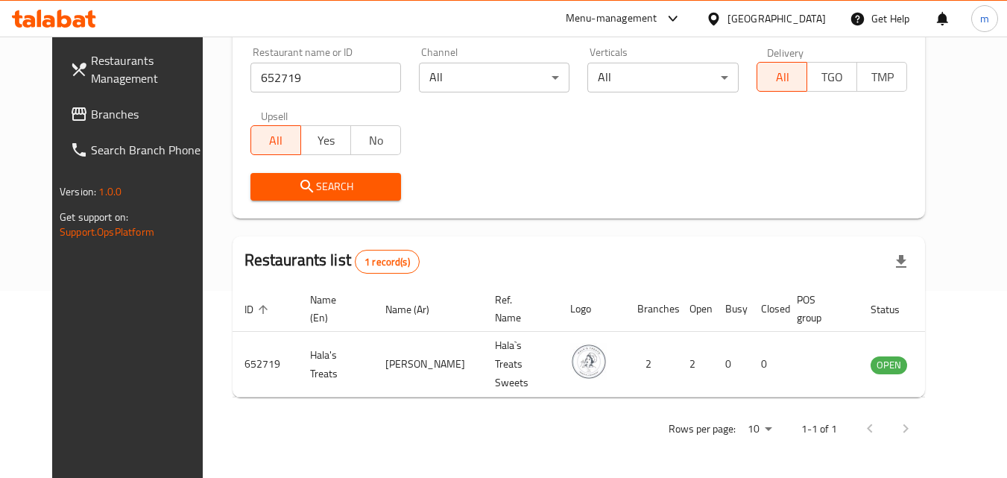
scroll to position [174, 0]
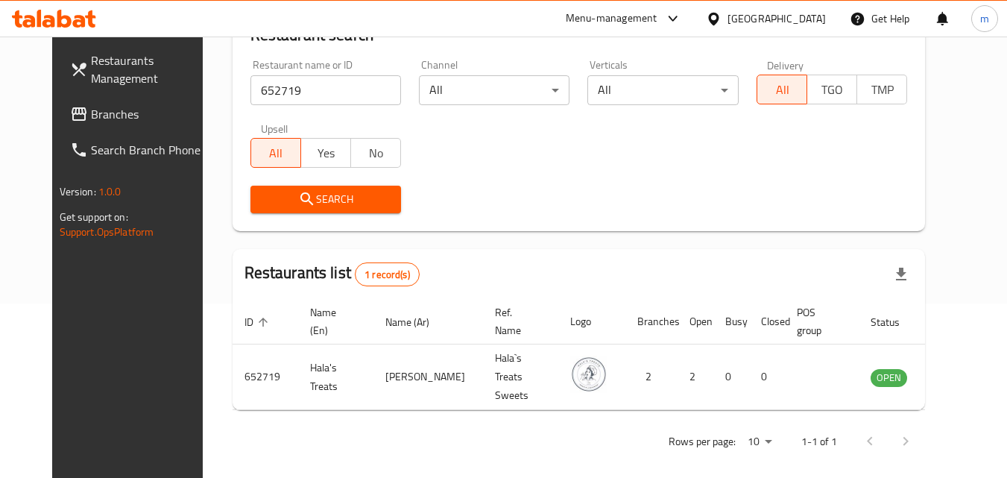
click at [91, 116] on span "Branches" at bounding box center [150, 114] width 118 height 18
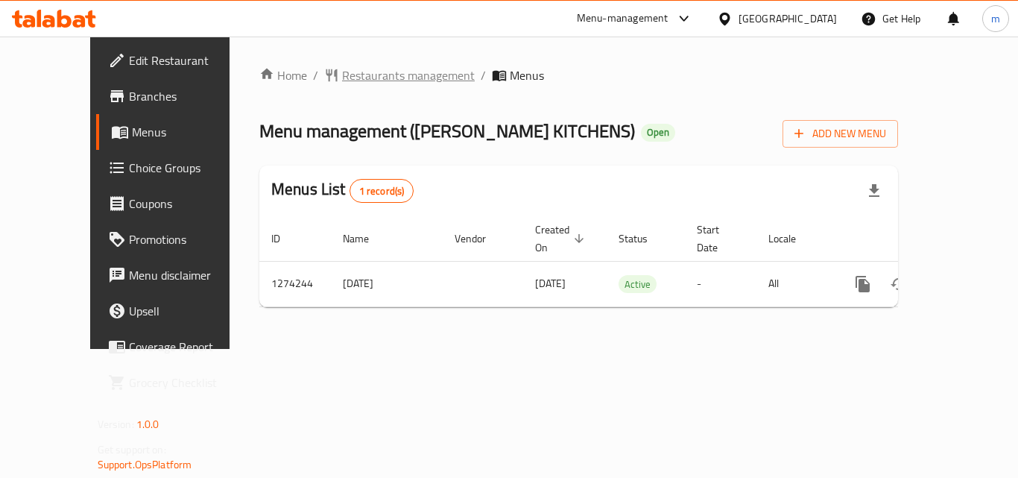
click at [342, 72] on span "Restaurants management" at bounding box center [408, 75] width 133 height 18
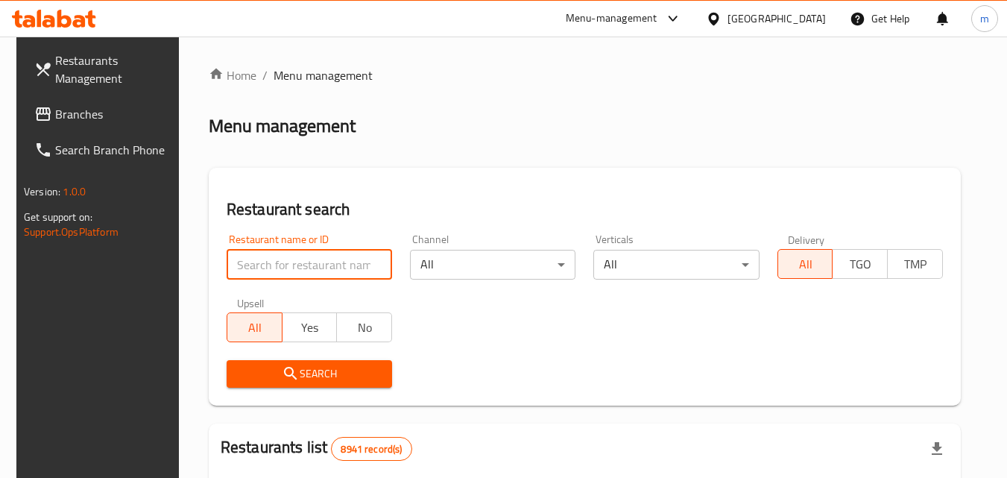
click at [268, 279] on input "search" at bounding box center [310, 265] width 166 height 30
paste input "691128"
type input "691128"
click button "Search" at bounding box center [310, 374] width 166 height 28
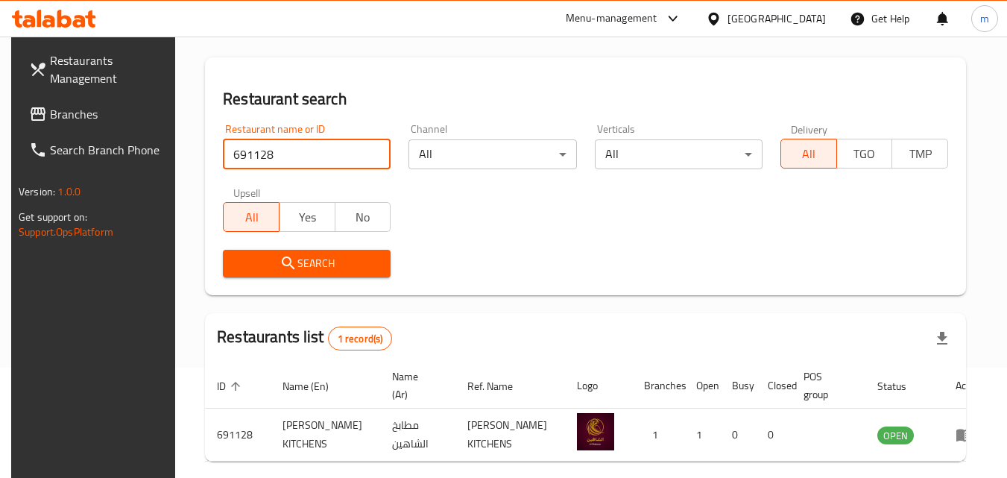
scroll to position [174, 0]
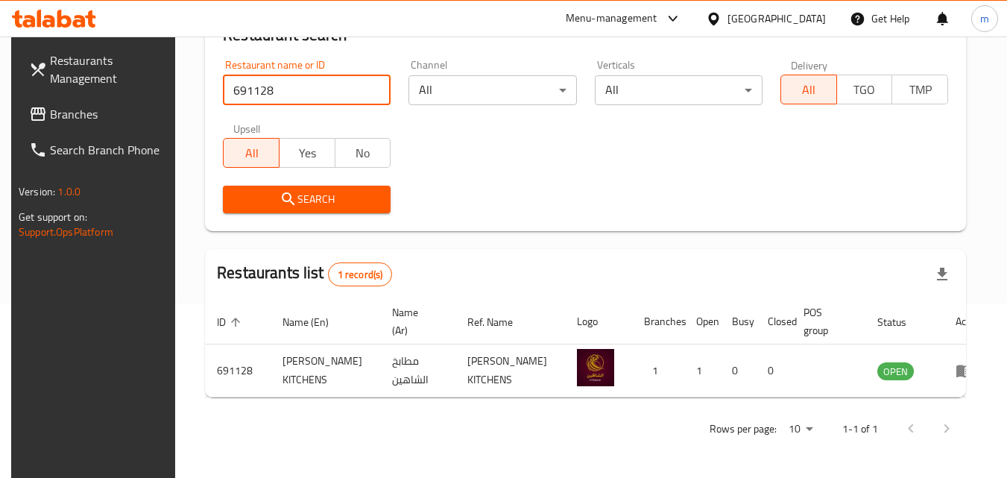
click at [803, 8] on div "[GEOGRAPHIC_DATA]" at bounding box center [766, 19] width 144 height 36
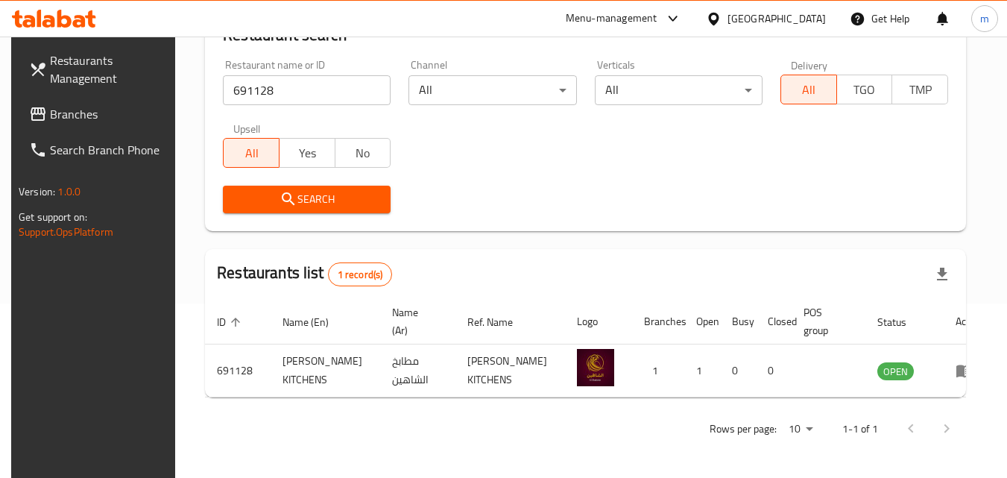
click at [722, 18] on icon at bounding box center [714, 19] width 16 height 16
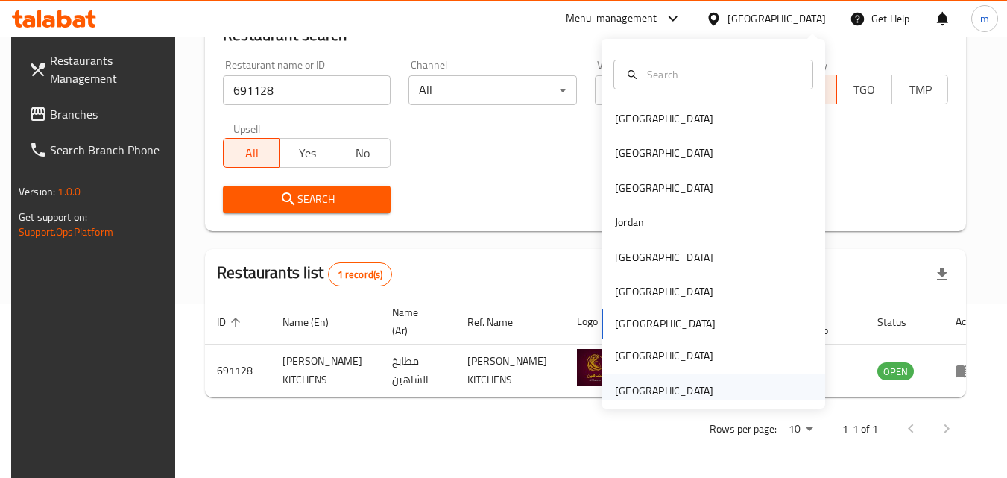
click at [681, 385] on div "[GEOGRAPHIC_DATA]" at bounding box center [664, 390] width 98 height 16
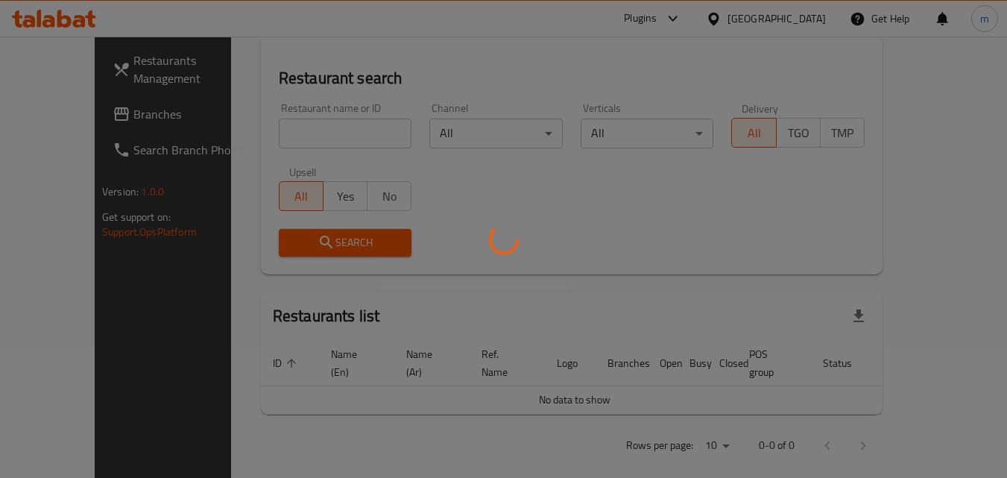
scroll to position [174, 0]
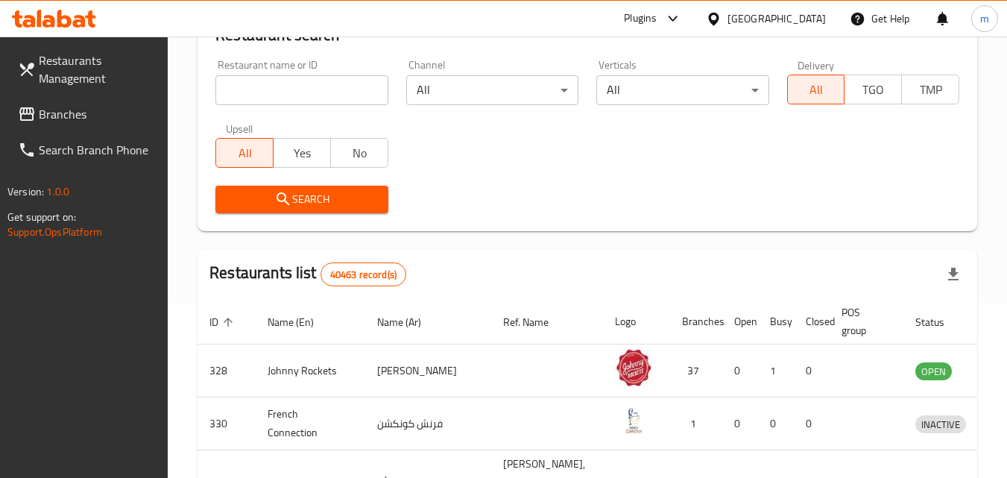
click at [804, 16] on div "[GEOGRAPHIC_DATA]" at bounding box center [777, 18] width 98 height 16
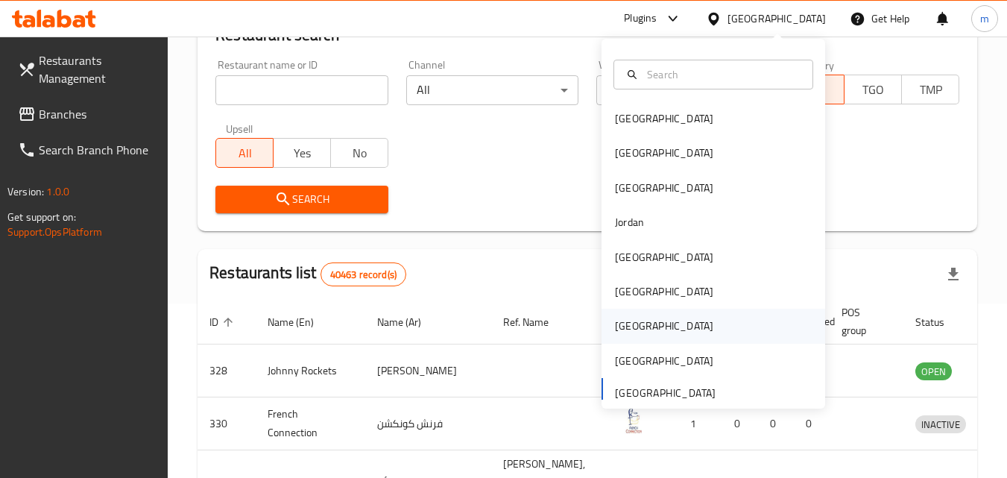
click at [620, 330] on div "Qatar" at bounding box center [664, 326] width 98 height 16
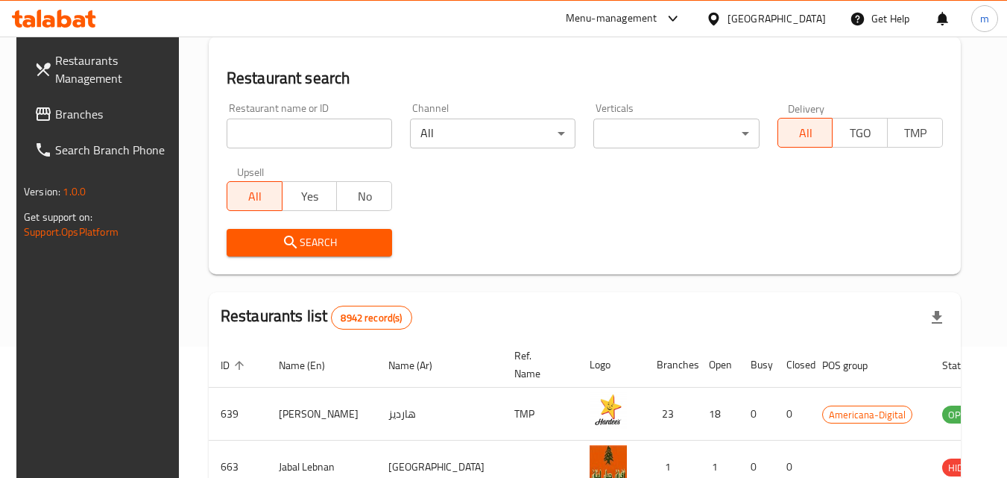
scroll to position [174, 0]
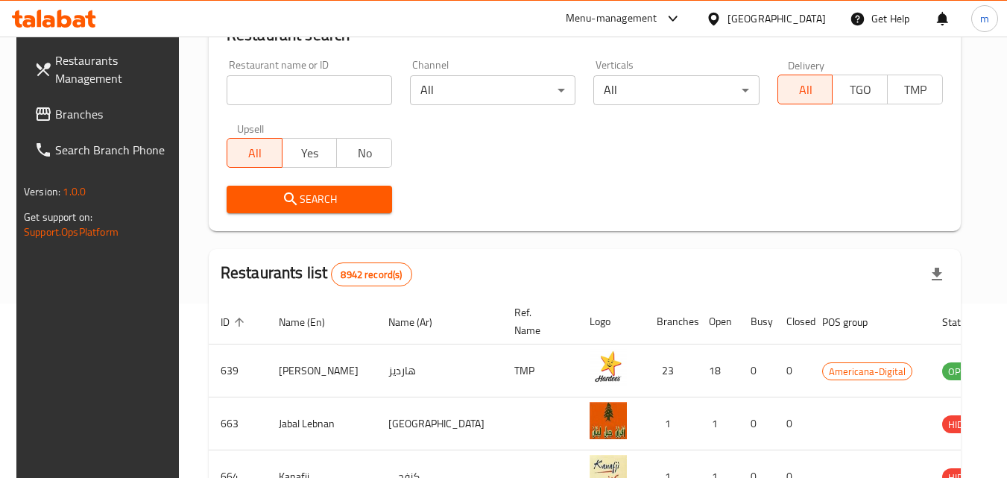
click at [78, 115] on span "Branches" at bounding box center [114, 114] width 118 height 18
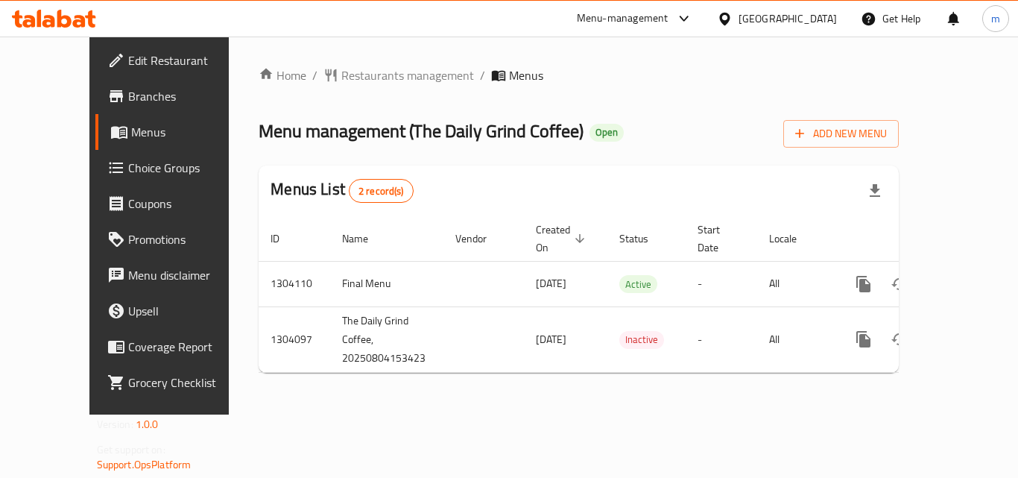
click at [350, 74] on span "Restaurants management" at bounding box center [407, 75] width 133 height 18
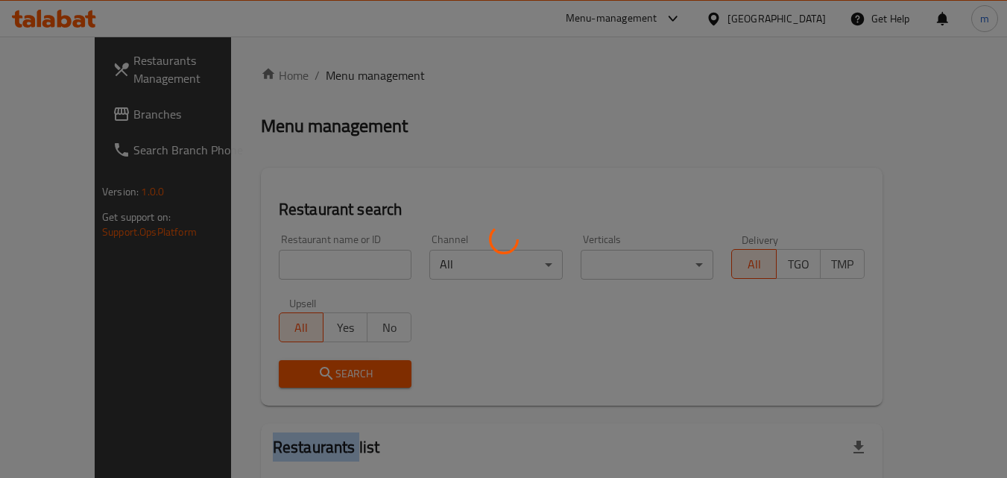
click at [350, 74] on div at bounding box center [503, 239] width 1007 height 478
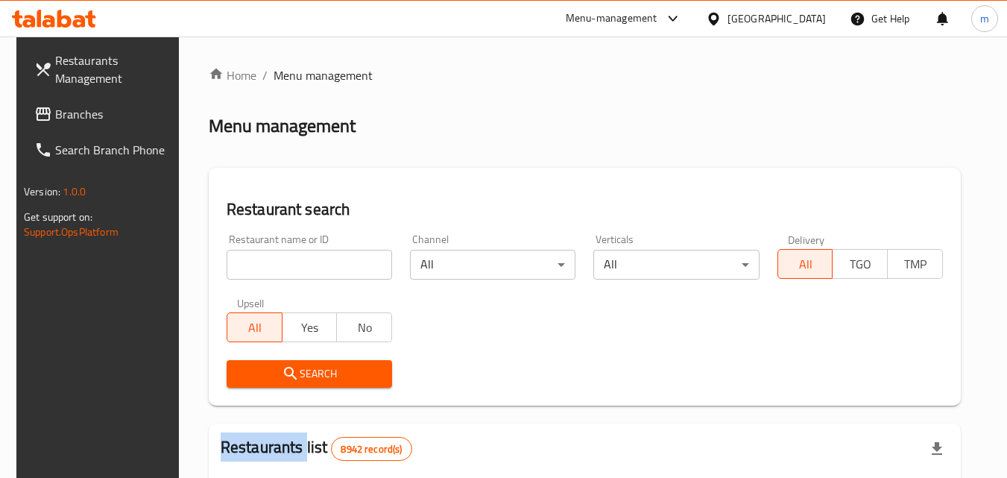
click at [284, 268] on input "search" at bounding box center [310, 265] width 166 height 30
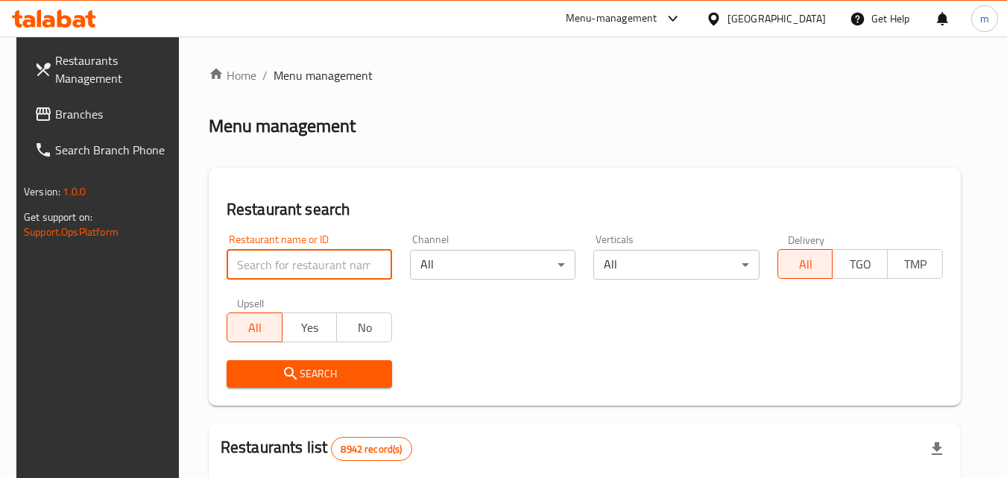
click at [284, 268] on input "search" at bounding box center [310, 265] width 166 height 30
paste input "703090"
type input "703090"
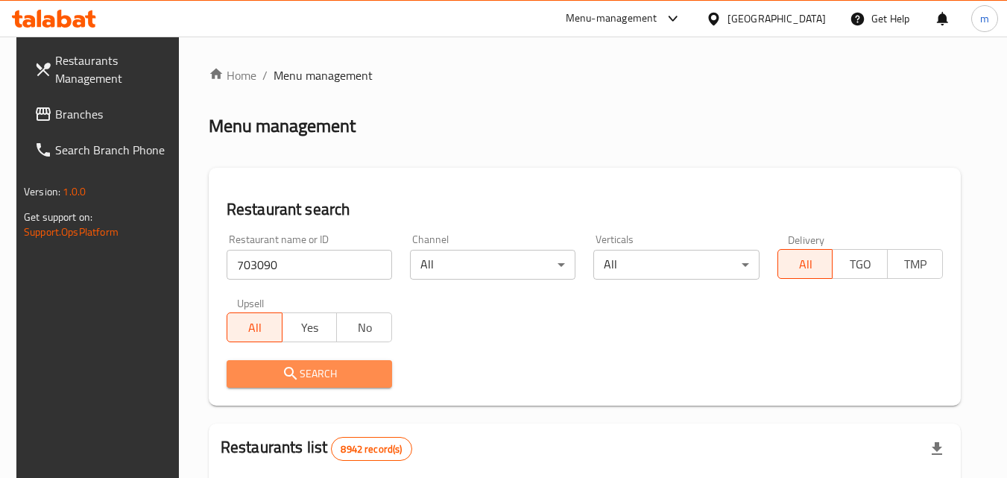
click at [306, 373] on span "Search" at bounding box center [310, 374] width 142 height 19
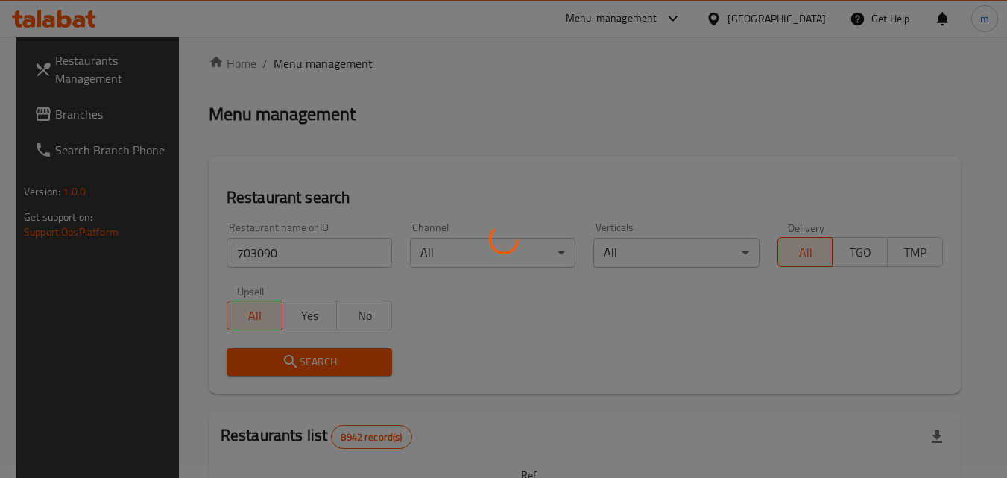
scroll to position [174, 0]
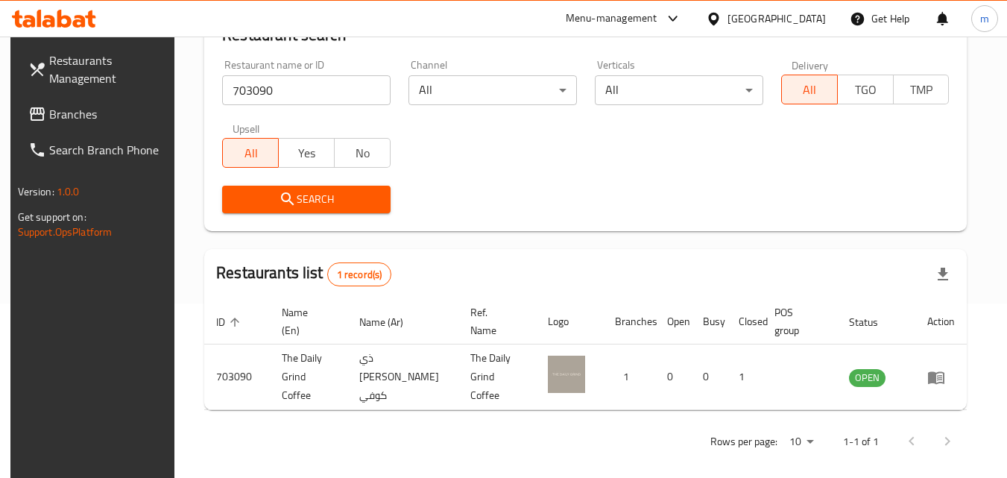
click at [719, 21] on icon at bounding box center [713, 18] width 10 height 13
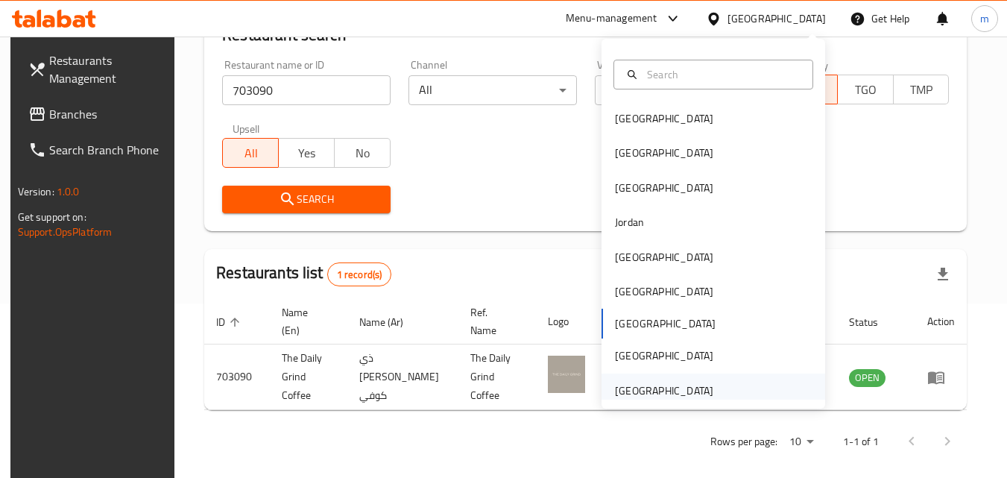
click at [637, 384] on div "[GEOGRAPHIC_DATA]" at bounding box center [664, 390] width 98 height 16
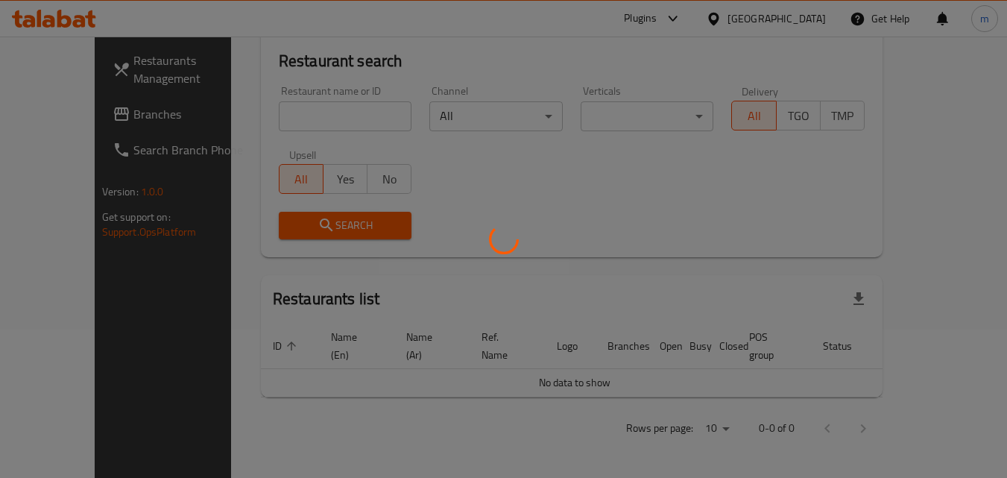
scroll to position [131, 0]
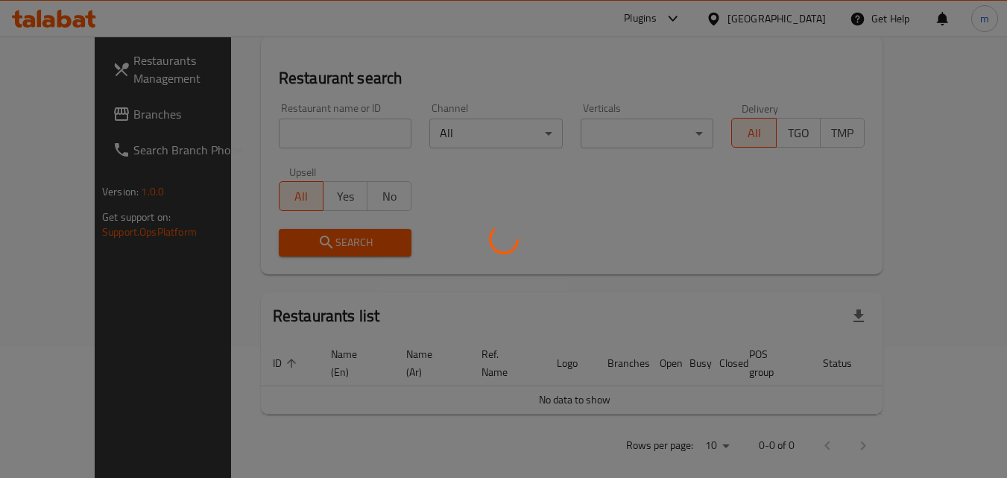
click at [237, 127] on div at bounding box center [503, 239] width 1007 height 478
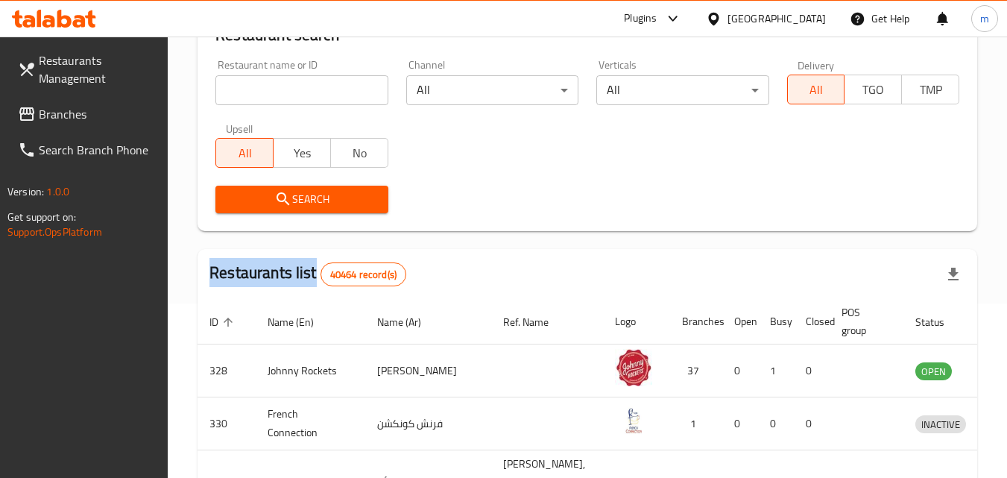
click at [237, 127] on div "Home / Menu management Menu management Restaurant search Restaurant name or ID …" at bounding box center [588, 363] width 780 height 943
click at [237, 127] on label "Upsell" at bounding box center [240, 128] width 28 height 10
click at [272, 74] on div "Restaurant name or ID Restaurant name or ID" at bounding box center [301, 82] width 172 height 45
click at [274, 86] on input "search" at bounding box center [301, 90] width 172 height 30
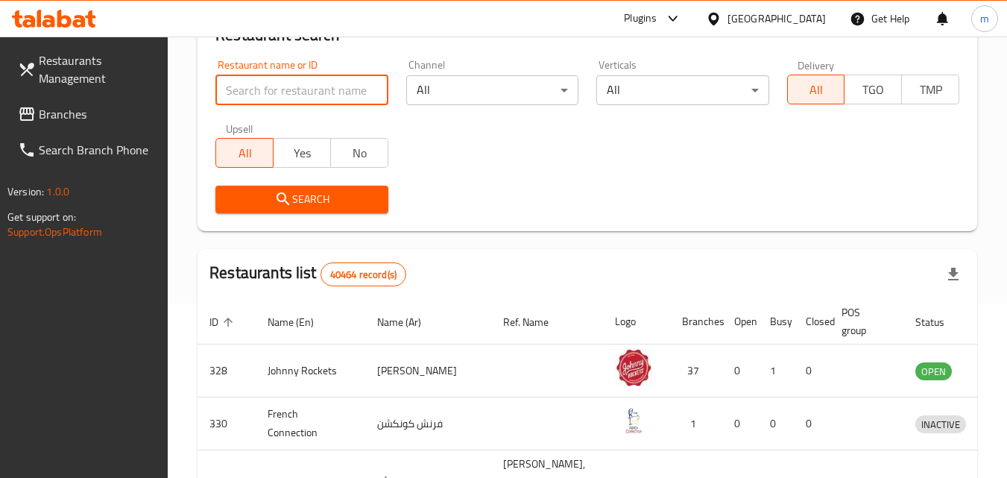
click at [274, 86] on input "search" at bounding box center [301, 90] width 172 height 30
paste input "761637"
type input "761637"
click button "Search" at bounding box center [301, 200] width 172 height 28
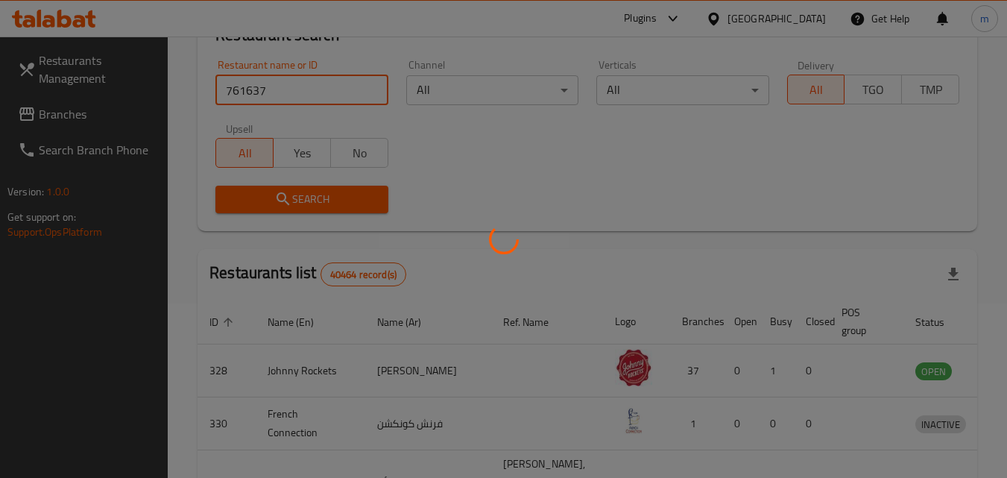
scroll to position [131, 0]
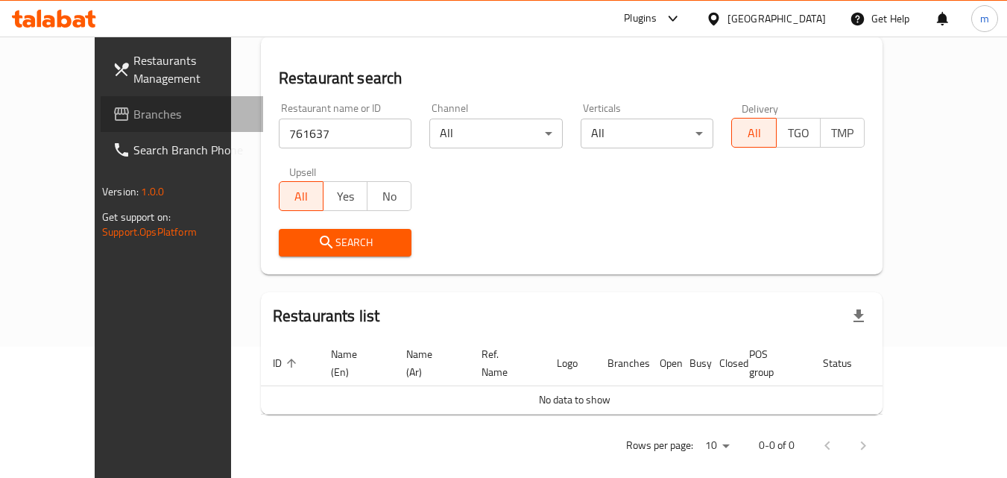
click at [133, 116] on span "Branches" at bounding box center [192, 114] width 118 height 18
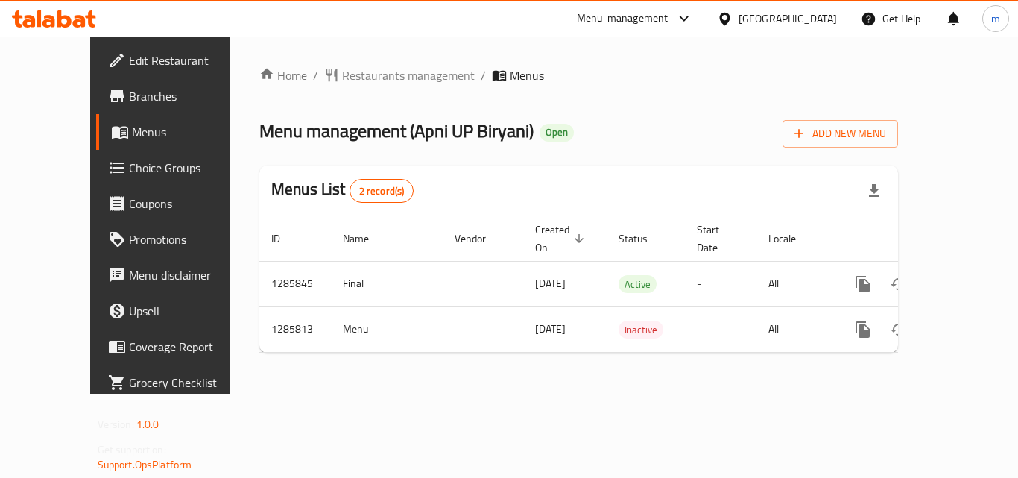
click at [360, 69] on span "Restaurants management" at bounding box center [408, 75] width 133 height 18
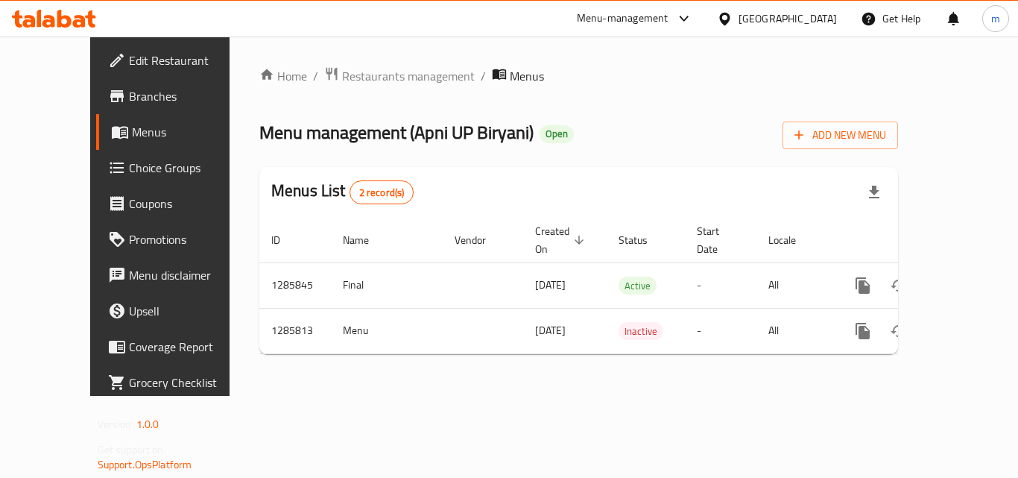
click at [356, 57] on div "Home / Restaurants management / Menus Menu management ( Apni UP Biryani ) Open …" at bounding box center [579, 216] width 699 height 359
click at [359, 72] on span "Restaurants management" at bounding box center [408, 76] width 133 height 18
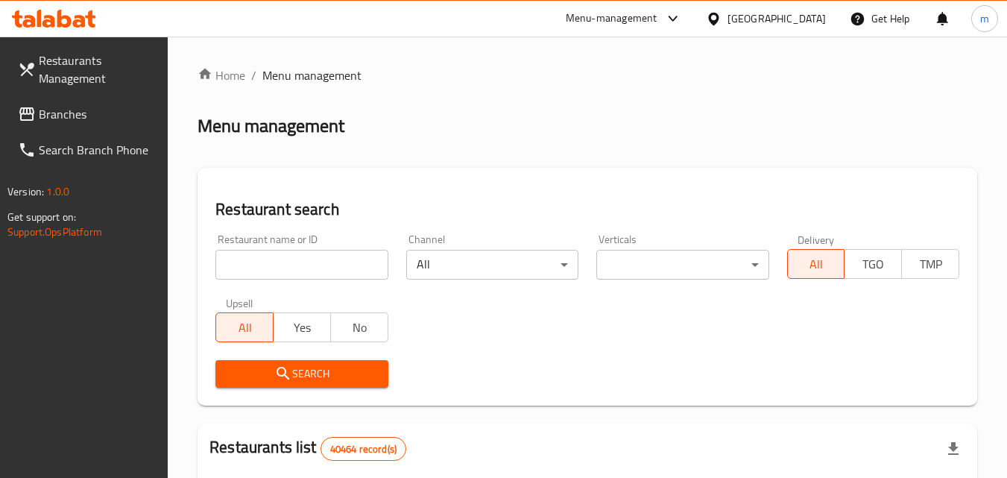
click at [309, 281] on div "Restaurant name or ID Restaurant name or ID" at bounding box center [302, 256] width 190 height 63
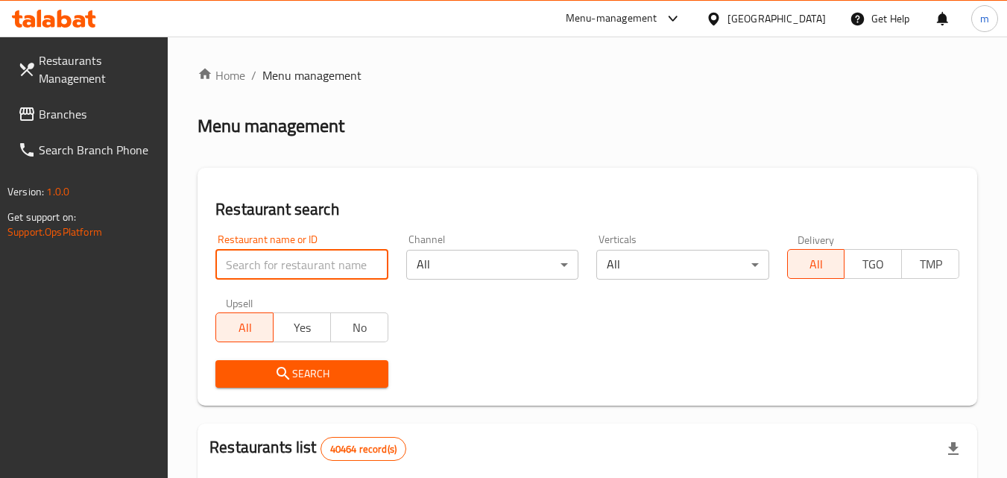
click at [299, 263] on input "search" at bounding box center [301, 265] width 172 height 30
click at [300, 262] on input "search" at bounding box center [301, 265] width 172 height 30
paste input "696053"
type input "696053"
click button "Search" at bounding box center [301, 374] width 172 height 28
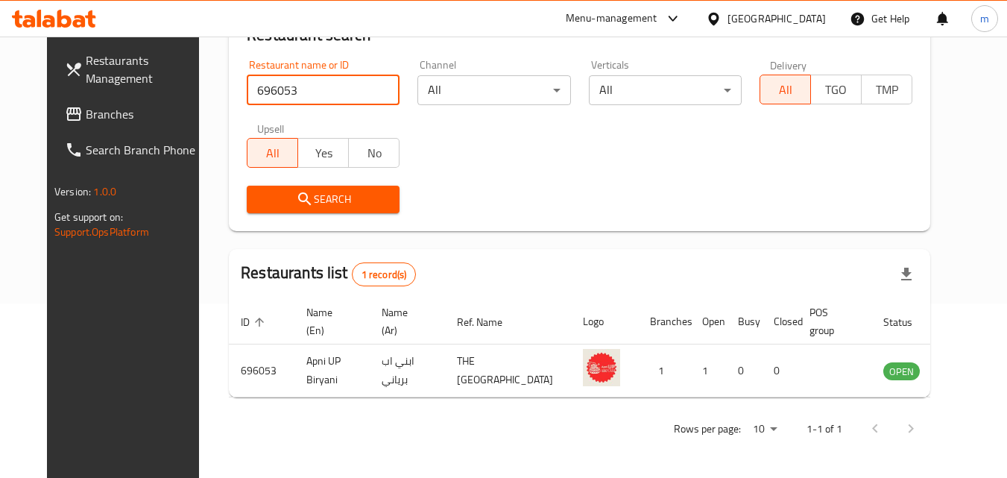
scroll to position [174, 0]
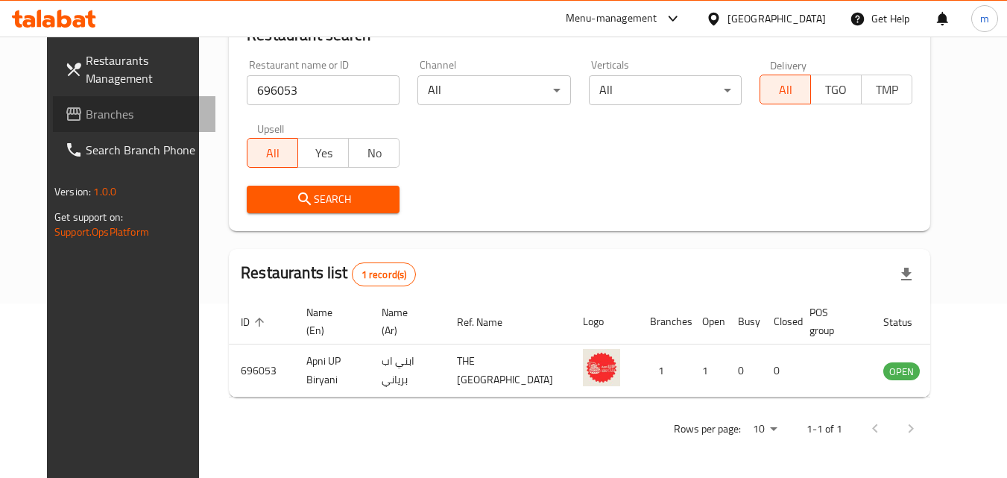
click at [86, 122] on span "Branches" at bounding box center [145, 114] width 118 height 18
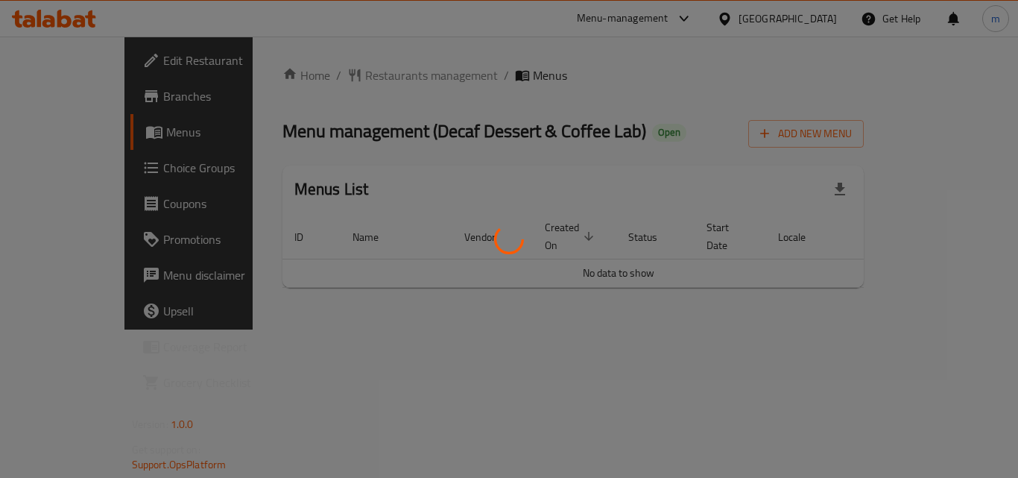
click at [353, 81] on div at bounding box center [509, 239] width 1018 height 478
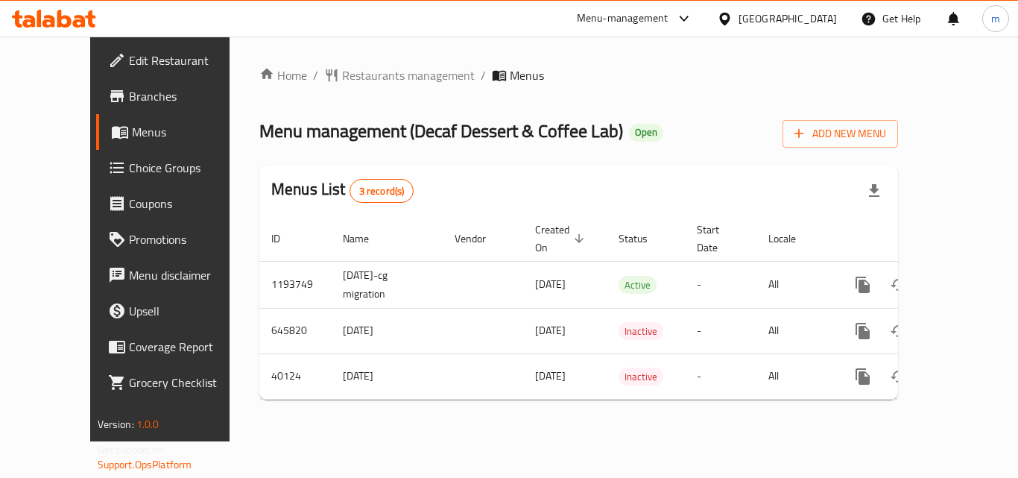
click at [353, 81] on span "Restaurants management" at bounding box center [408, 75] width 133 height 18
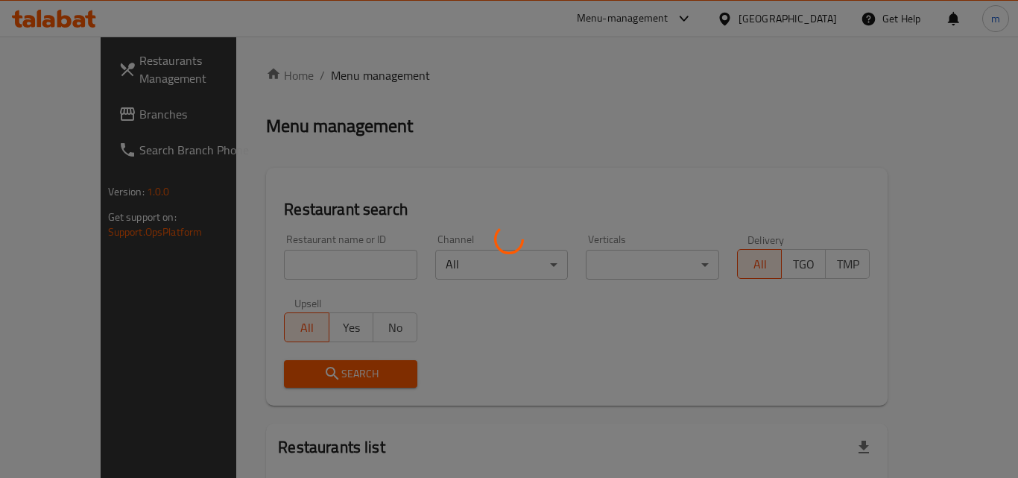
click at [353, 81] on div at bounding box center [509, 239] width 1018 height 478
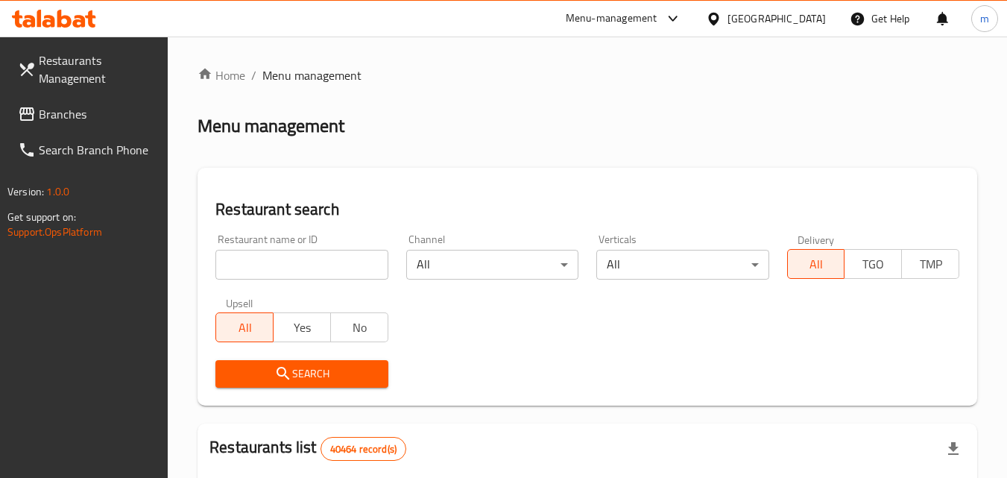
click at [284, 272] on input "search" at bounding box center [301, 265] width 172 height 30
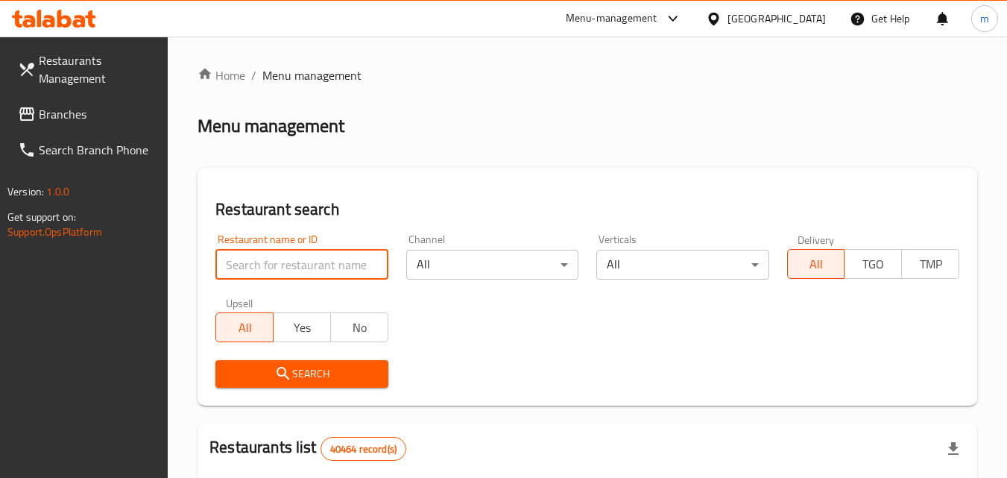
click at [284, 272] on input "search" at bounding box center [301, 265] width 172 height 30
paste input "20917"
type input "20917"
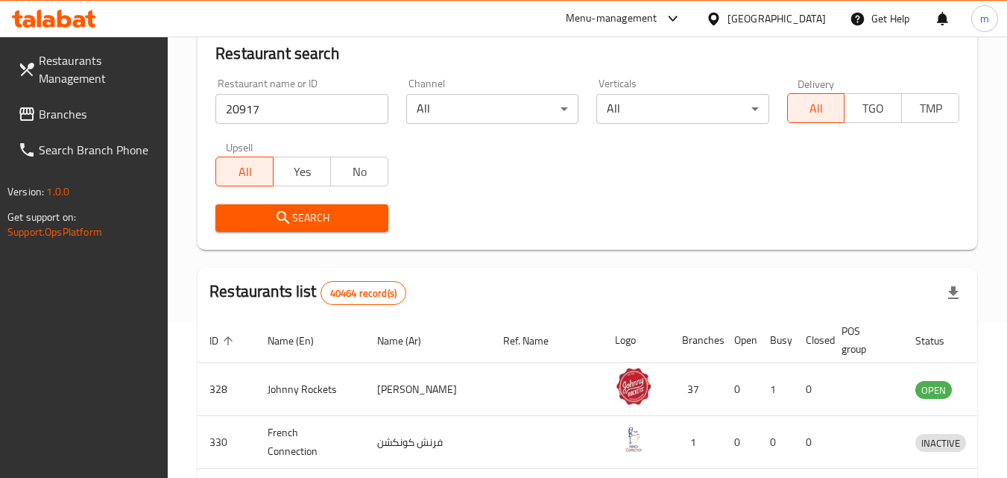
scroll to position [149, 0]
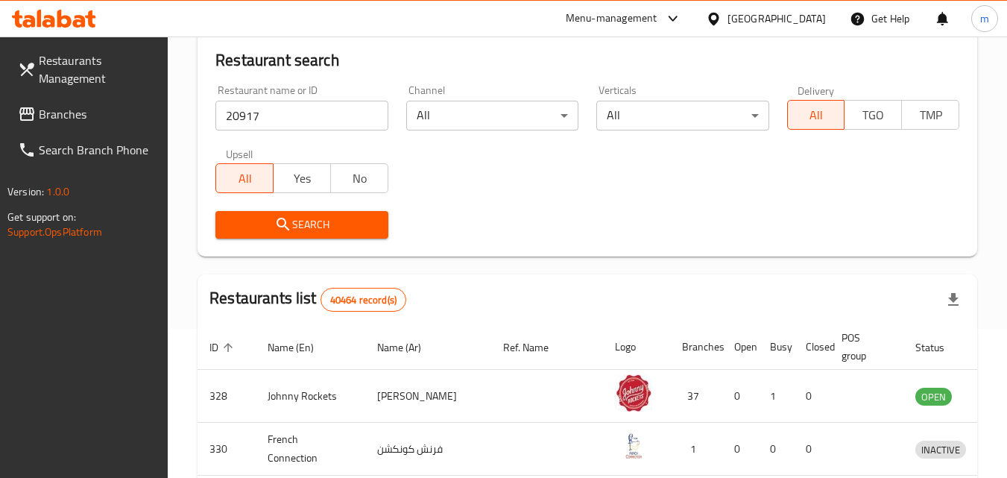
click at [301, 227] on span "Search" at bounding box center [301, 224] width 148 height 19
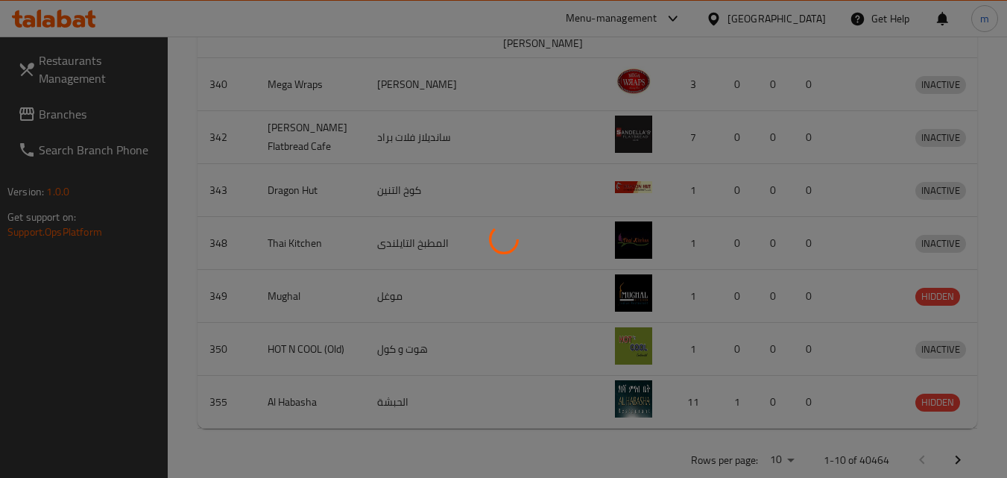
scroll to position [174, 0]
